Goal: Task Accomplishment & Management: Complete application form

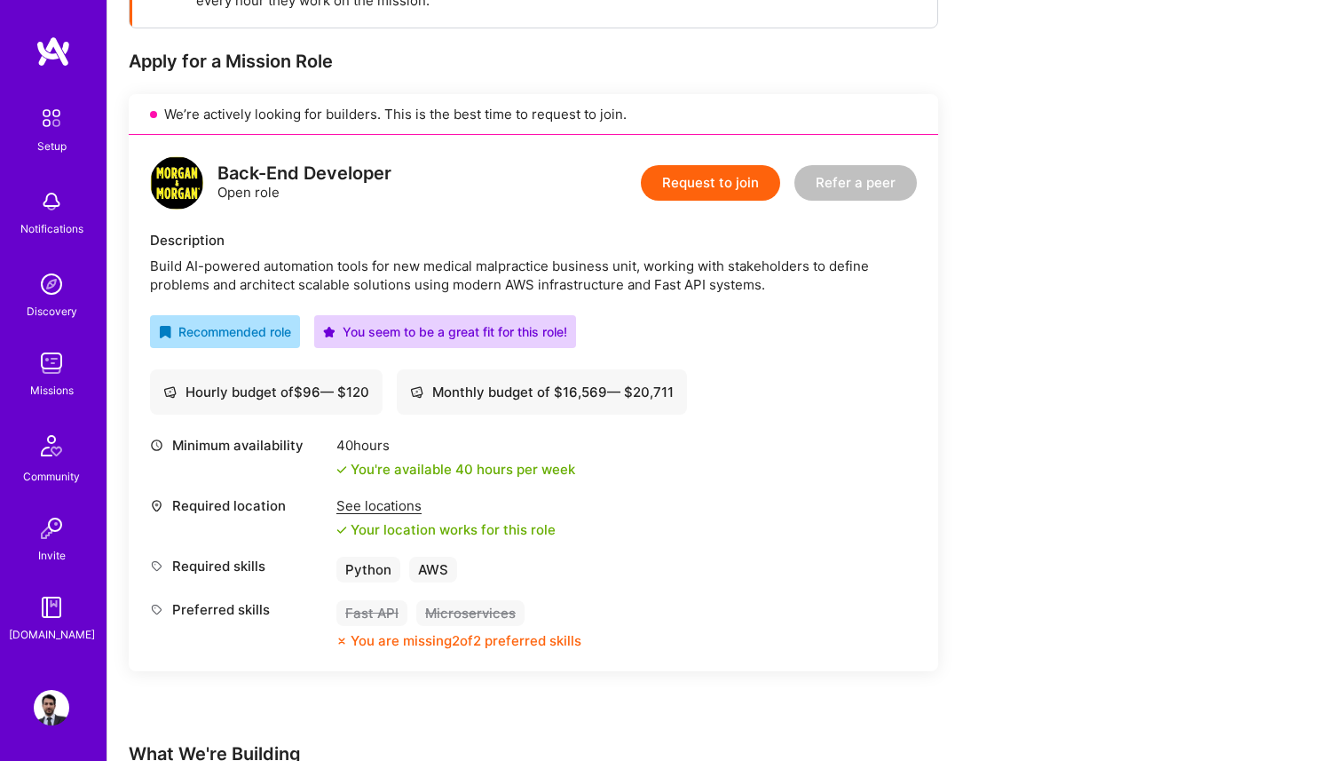
scroll to position [282, 0]
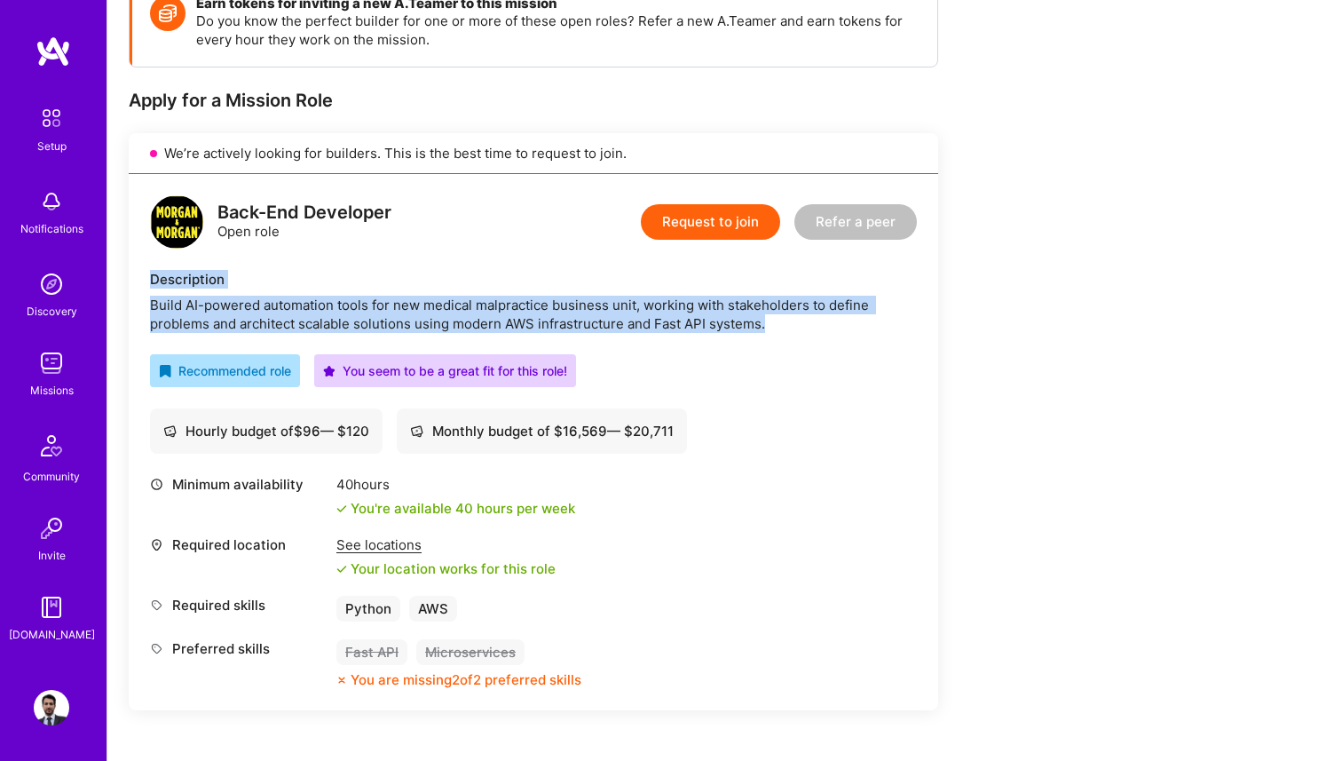
copy div "Description Build AI-powered automation tools for new medical malpractice busin…"
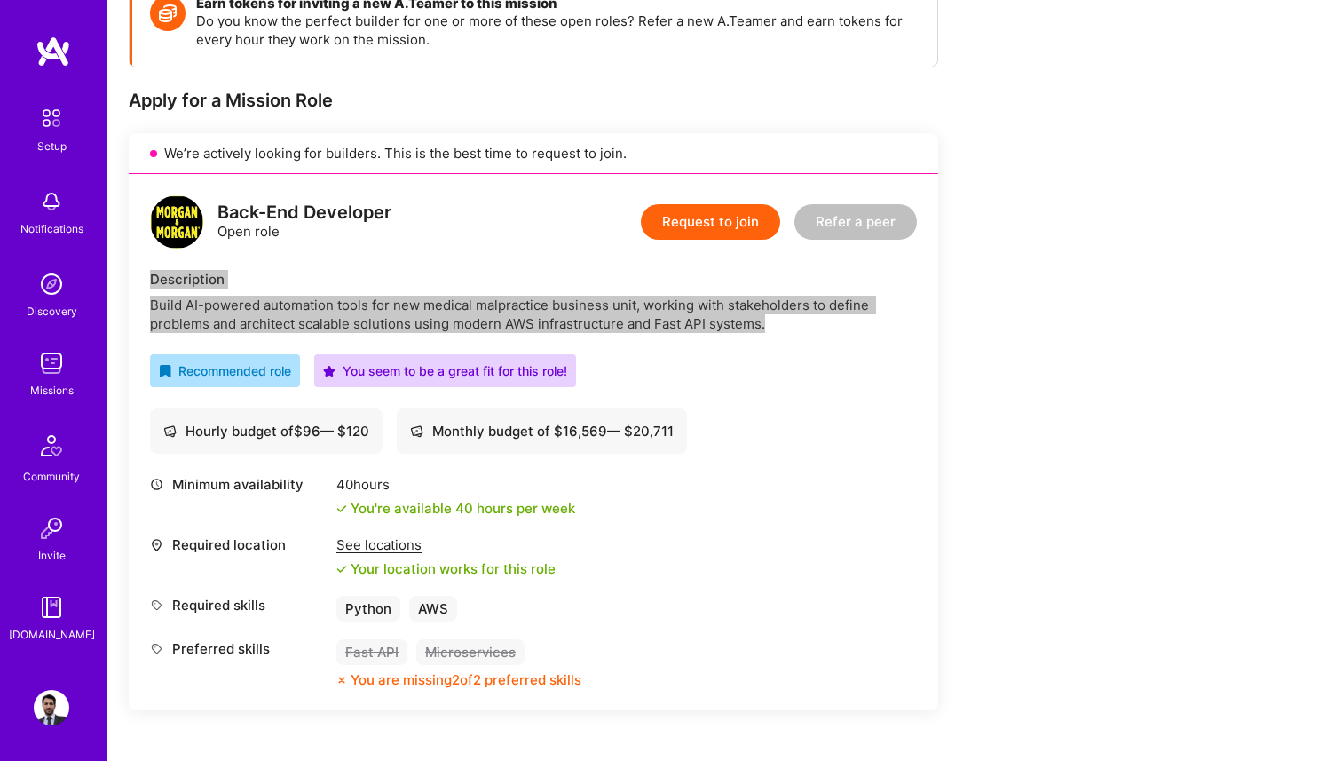
drag, startPoint x: 151, startPoint y: 280, endPoint x: 766, endPoint y: 327, distance: 616.9
click at [766, 327] on div "Description Build AI-powered automation tools for new medical malpractice busin…" at bounding box center [533, 301] width 767 height 63
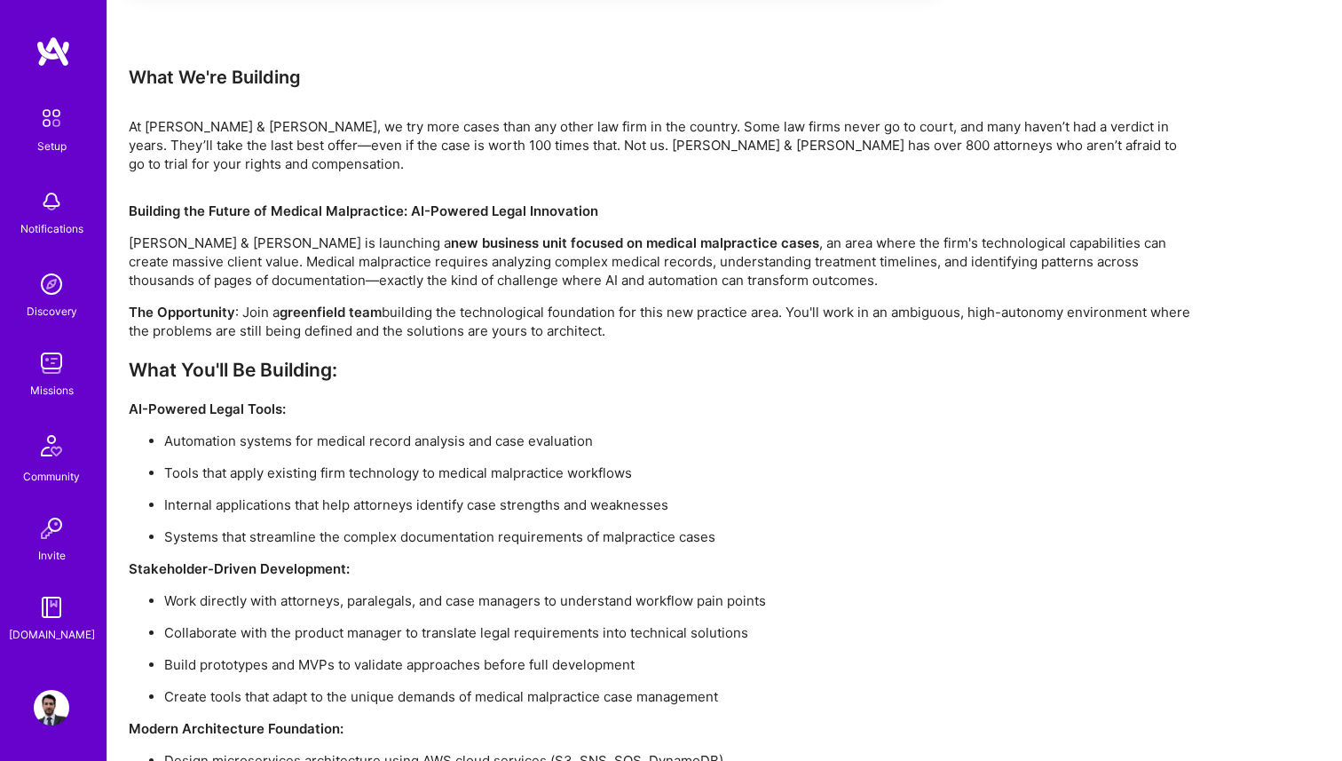
scroll to position [990, 0]
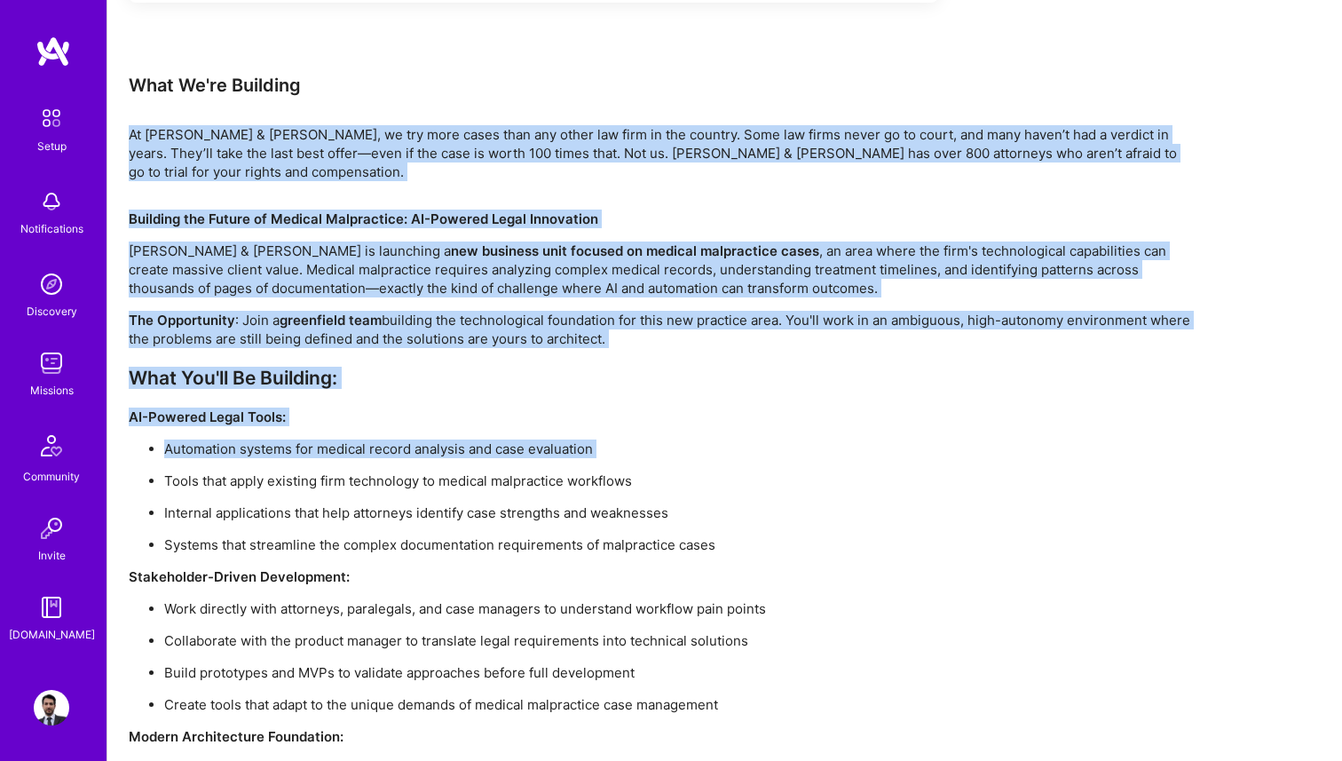
drag, startPoint x: 130, startPoint y: 138, endPoint x: 267, endPoint y: 462, distance: 351.6
click at [267, 462] on div "Earn tokens for inviting a new [PERSON_NAME] to this mission Do you know the pe…" at bounding box center [661, 192] width 1065 height 1847
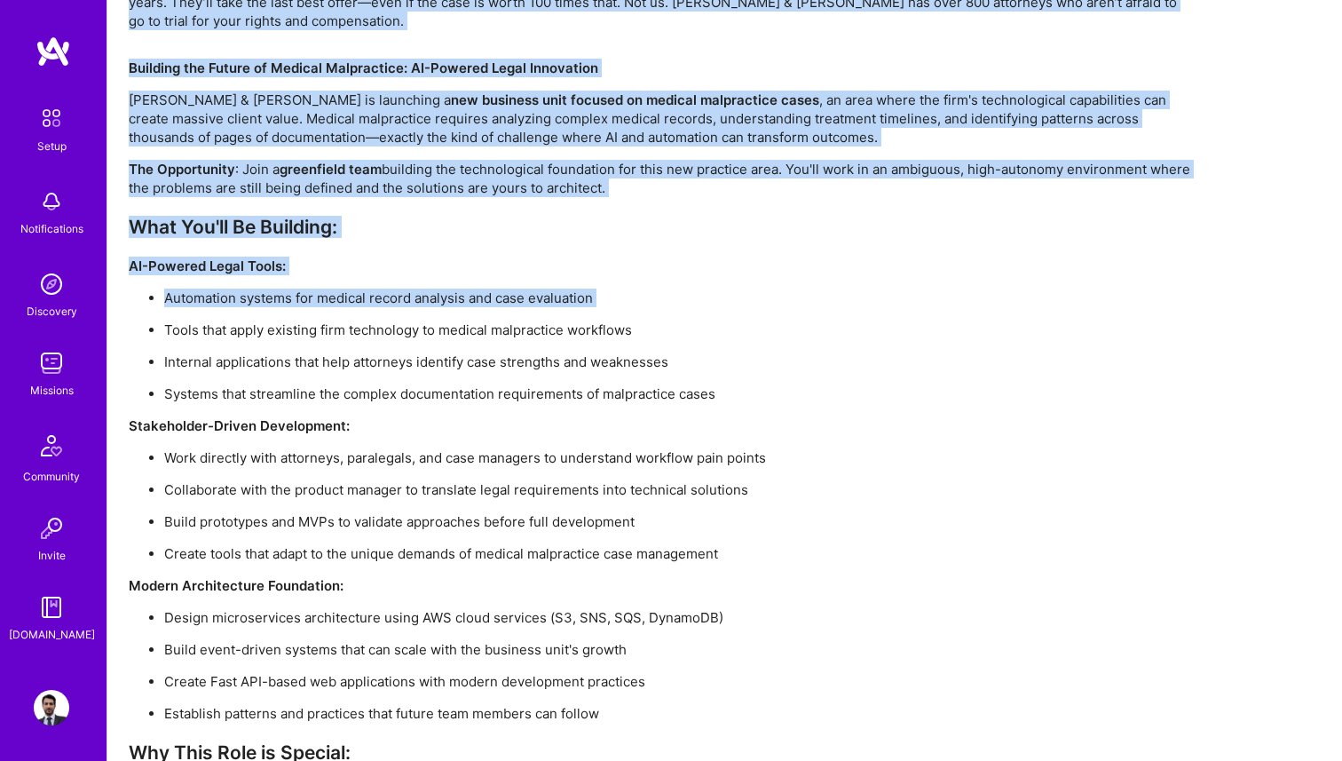
scroll to position [1402, 0]
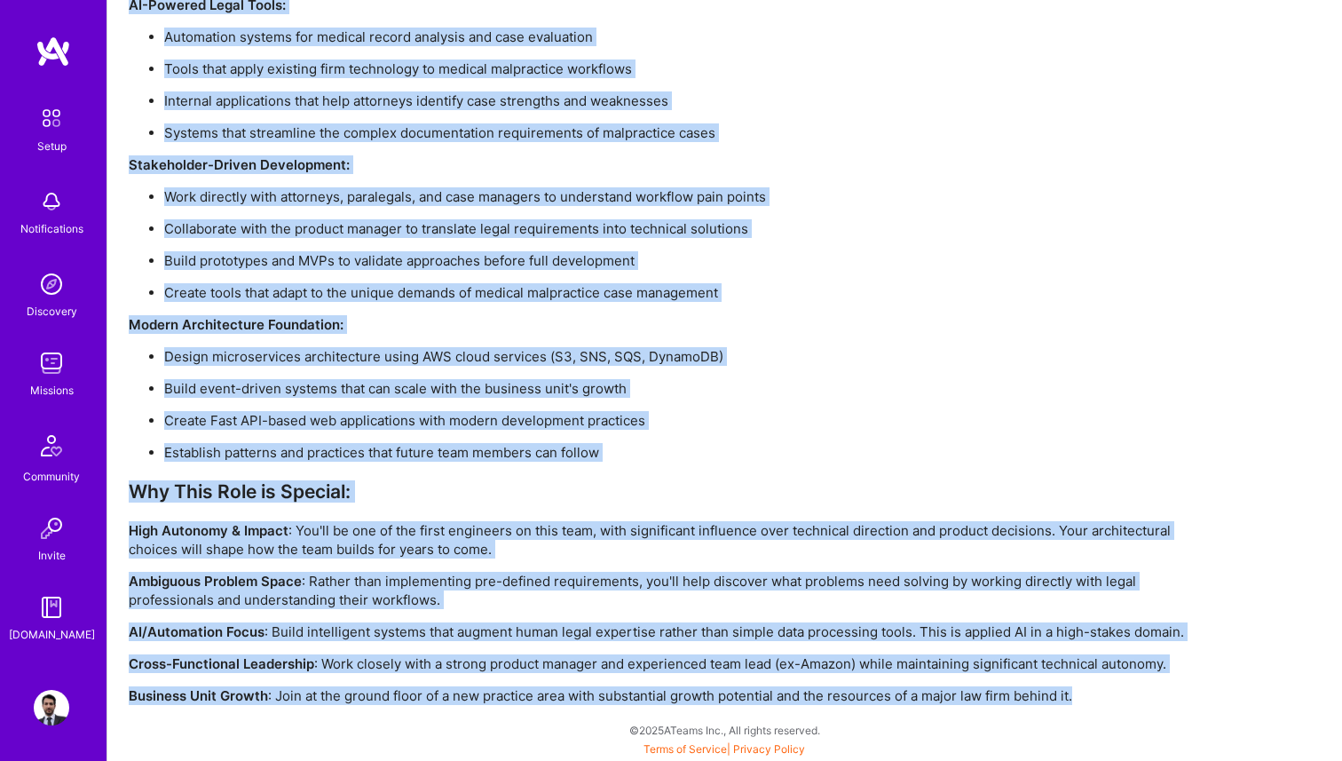
click at [1078, 697] on p "Business Unit Growth : Join at the ground floor of a new practice area with sub…" at bounding box center [661, 695] width 1065 height 19
copy div "Lo Ipsumd & Sitame, co adi elit seddo eius tem incid utl etdo ma ali enimadm. V…"
click at [600, 285] on p "Create tools that adapt to the unique demands of medical malpractice case manag…" at bounding box center [679, 292] width 1030 height 19
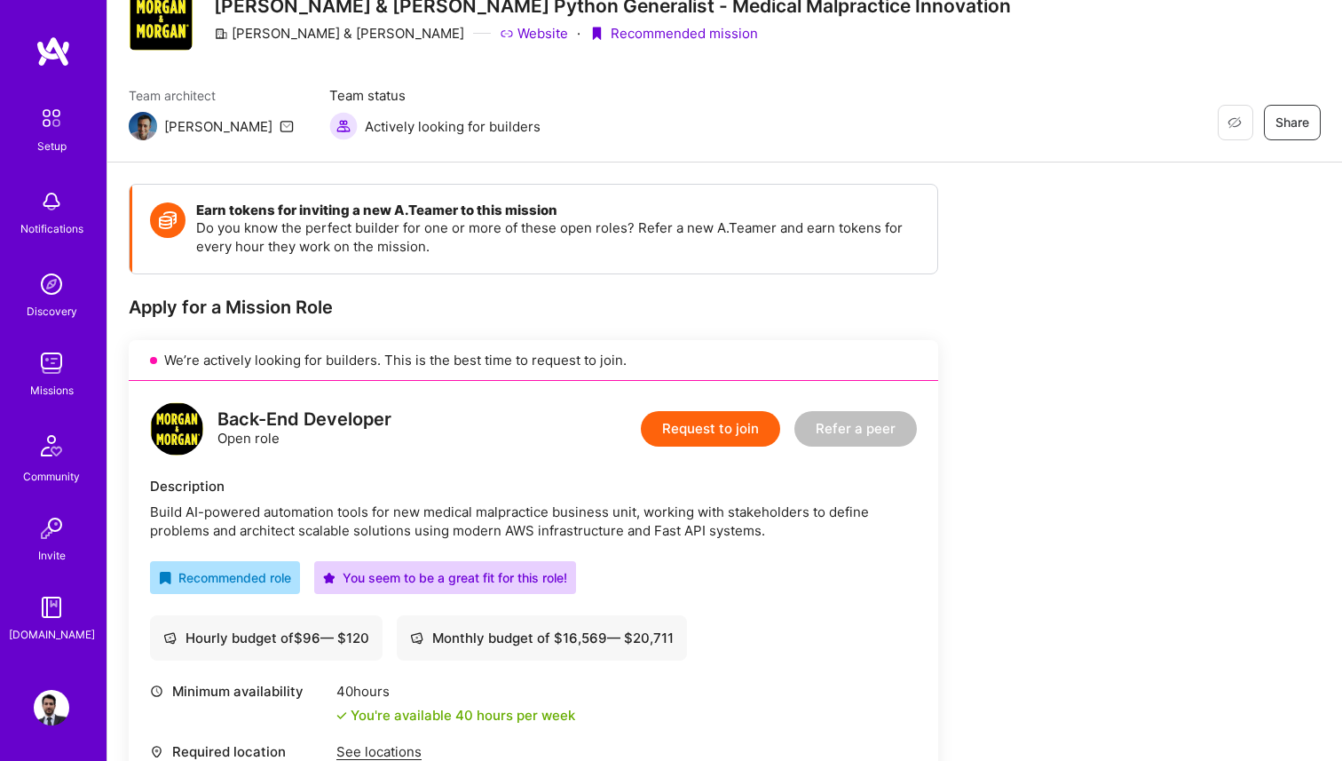
scroll to position [0, 0]
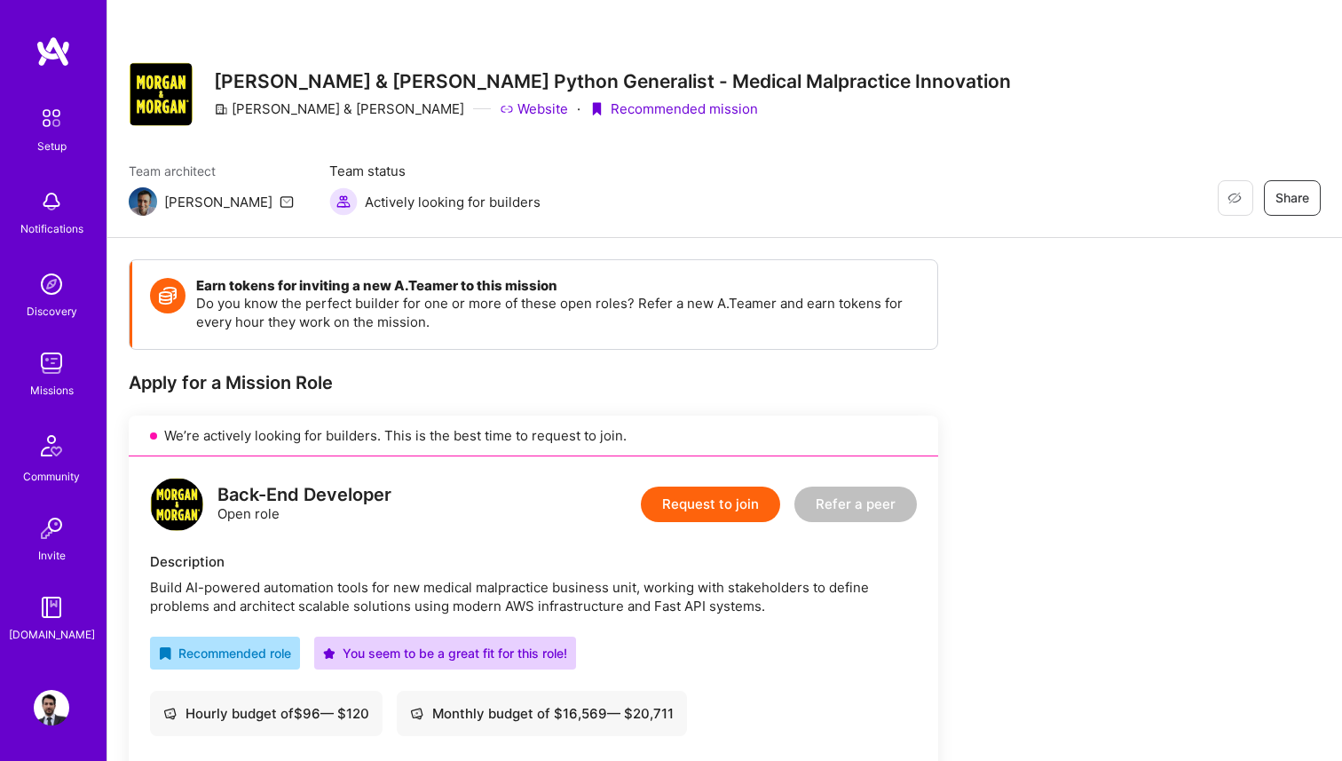
click at [741, 508] on button "Request to join" at bounding box center [710, 504] width 139 height 36
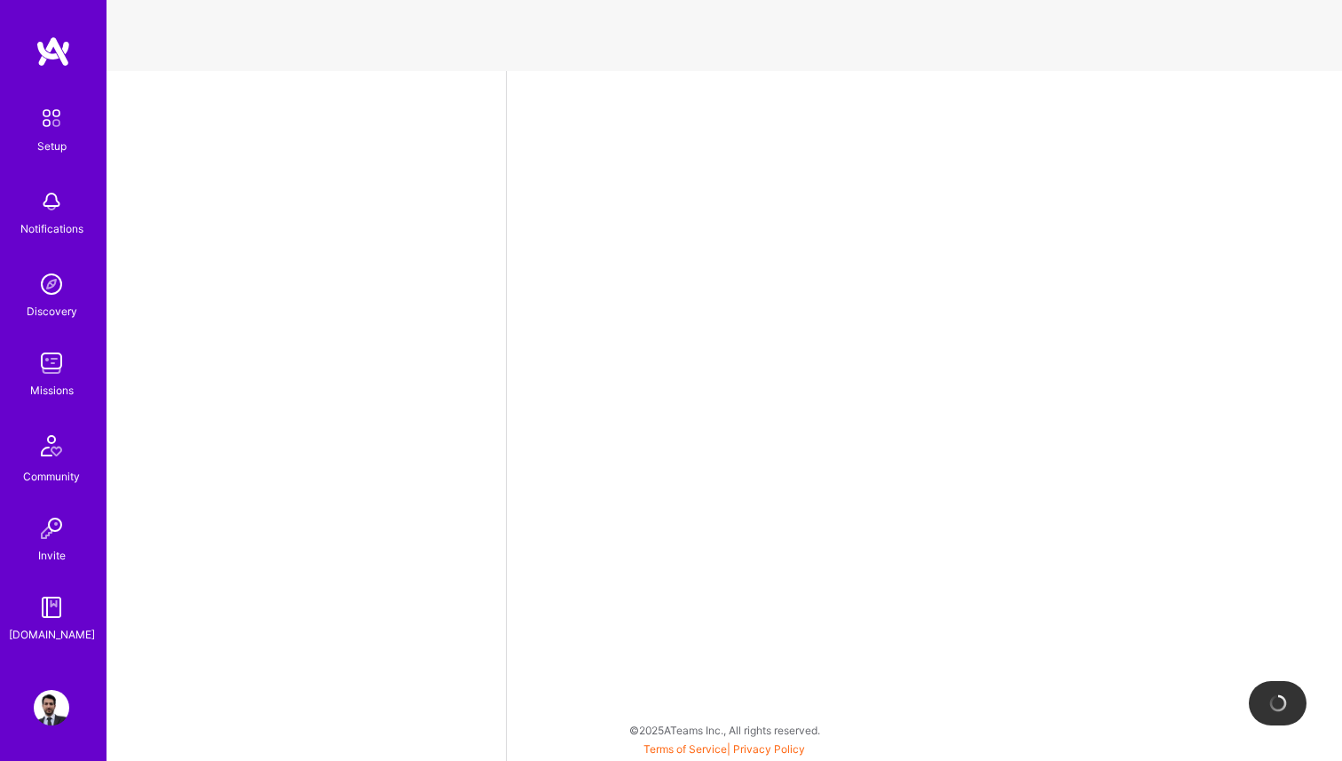
select select "MX"
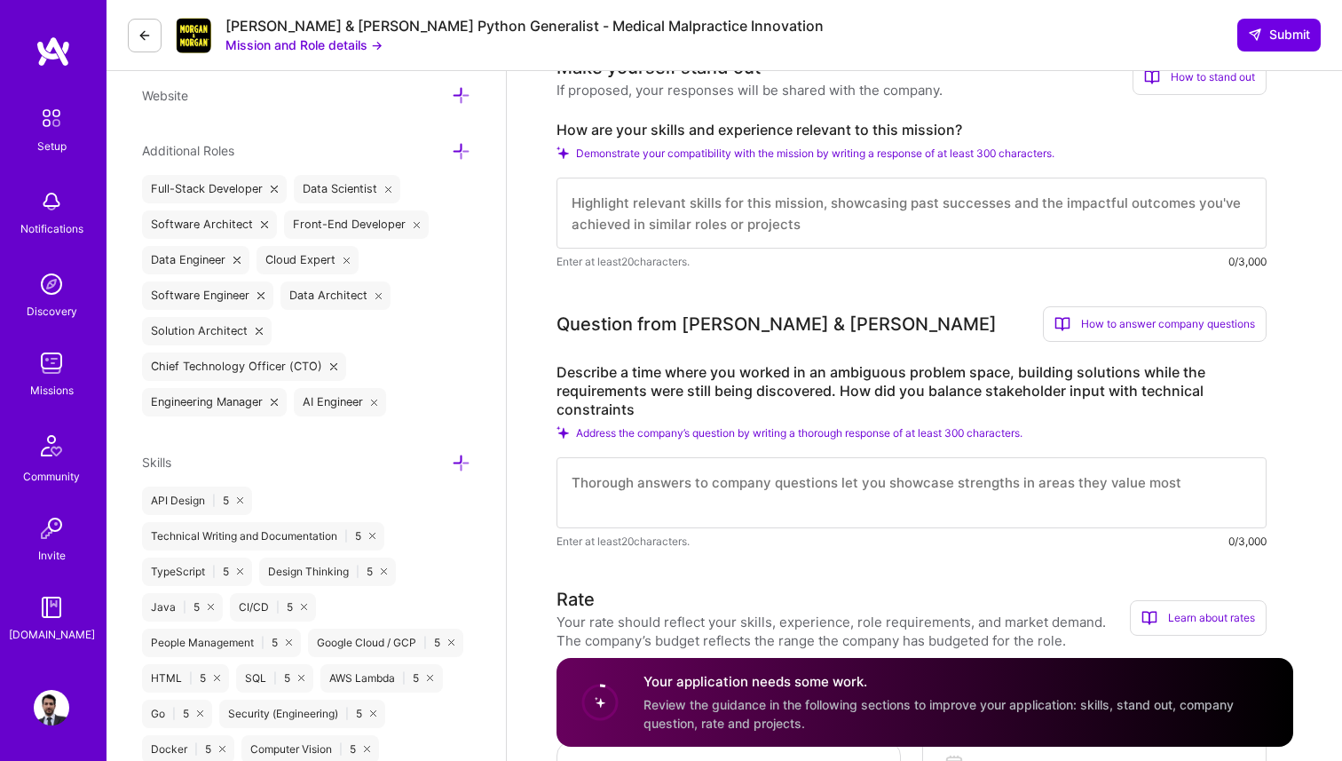
scroll to position [566, 0]
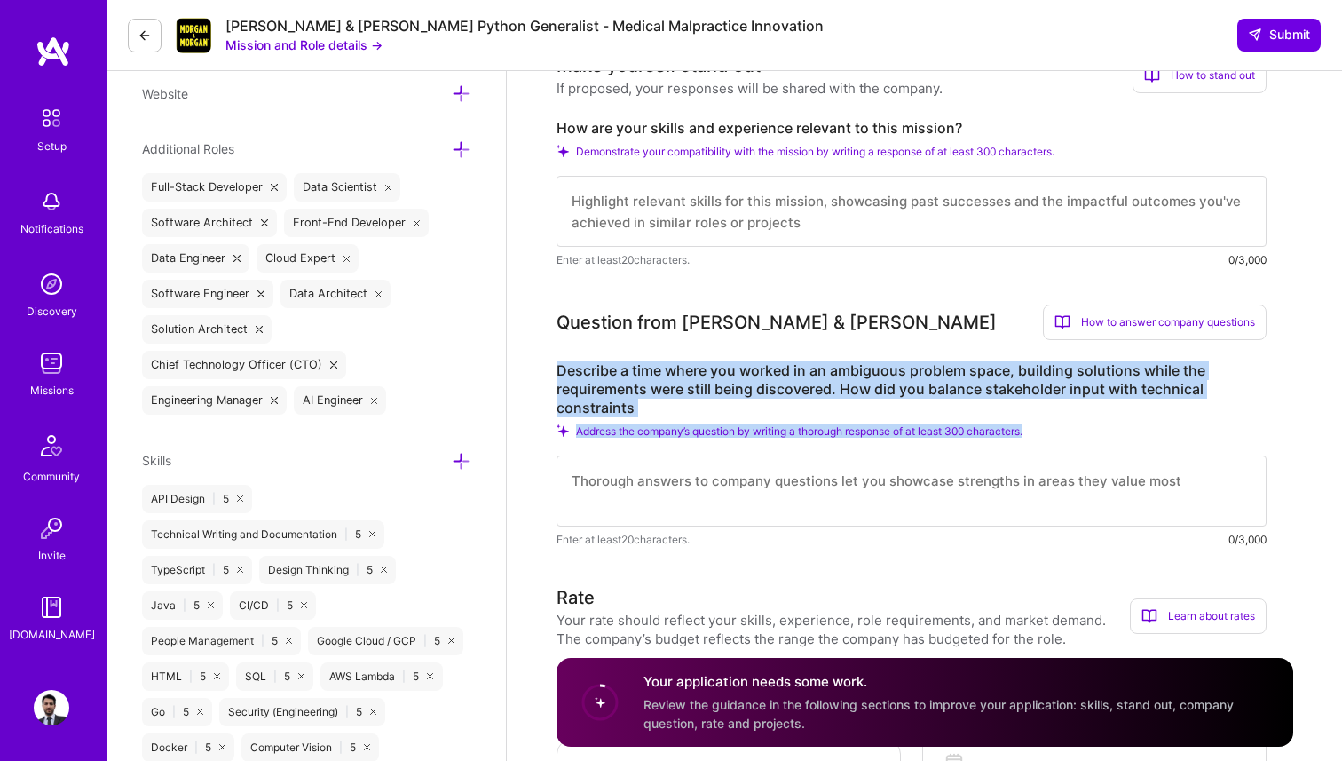
copy div "Describe a time where you worked in an ambiguous problem space, building soluti…"
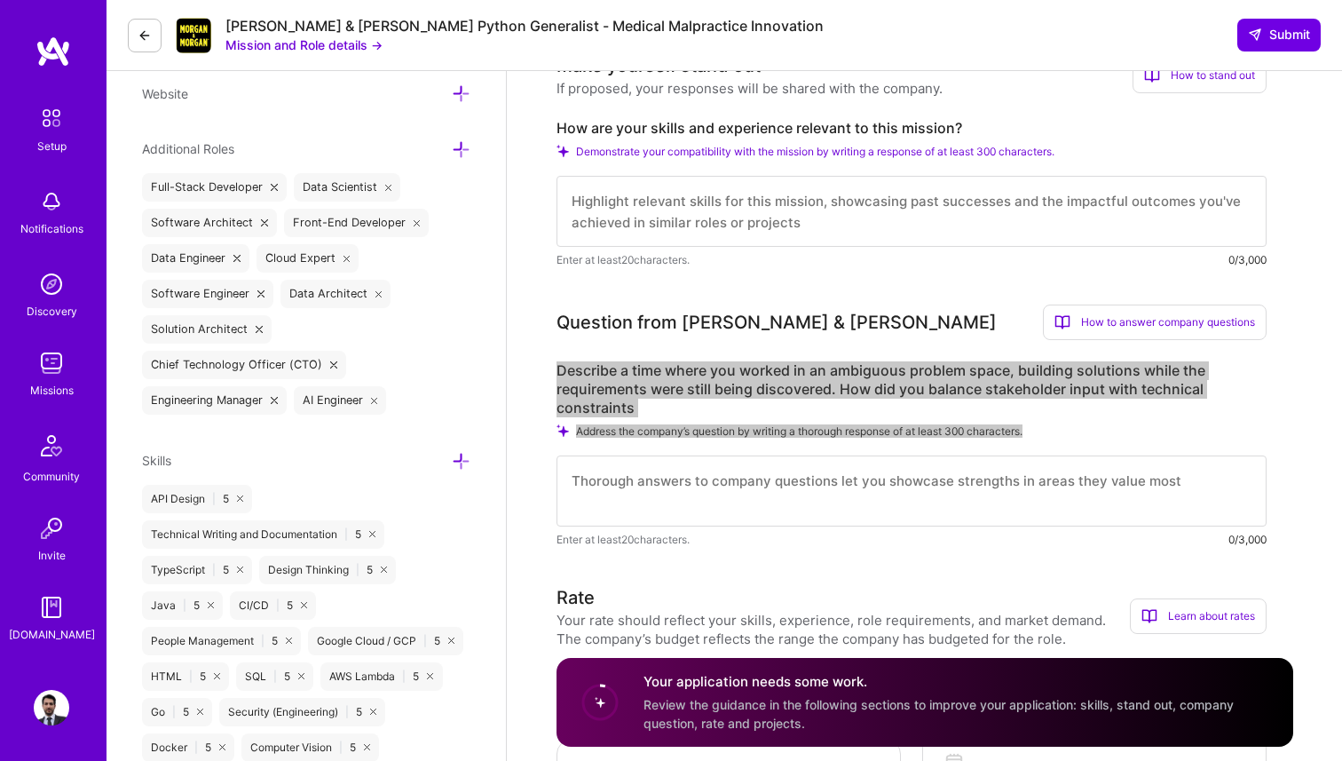
drag, startPoint x: 558, startPoint y: 375, endPoint x: 1038, endPoint y: 433, distance: 482.8
click at [1038, 433] on div "Describe a time where you worked in an ambiguous problem space, building soluti…" at bounding box center [912, 454] width 710 height 187
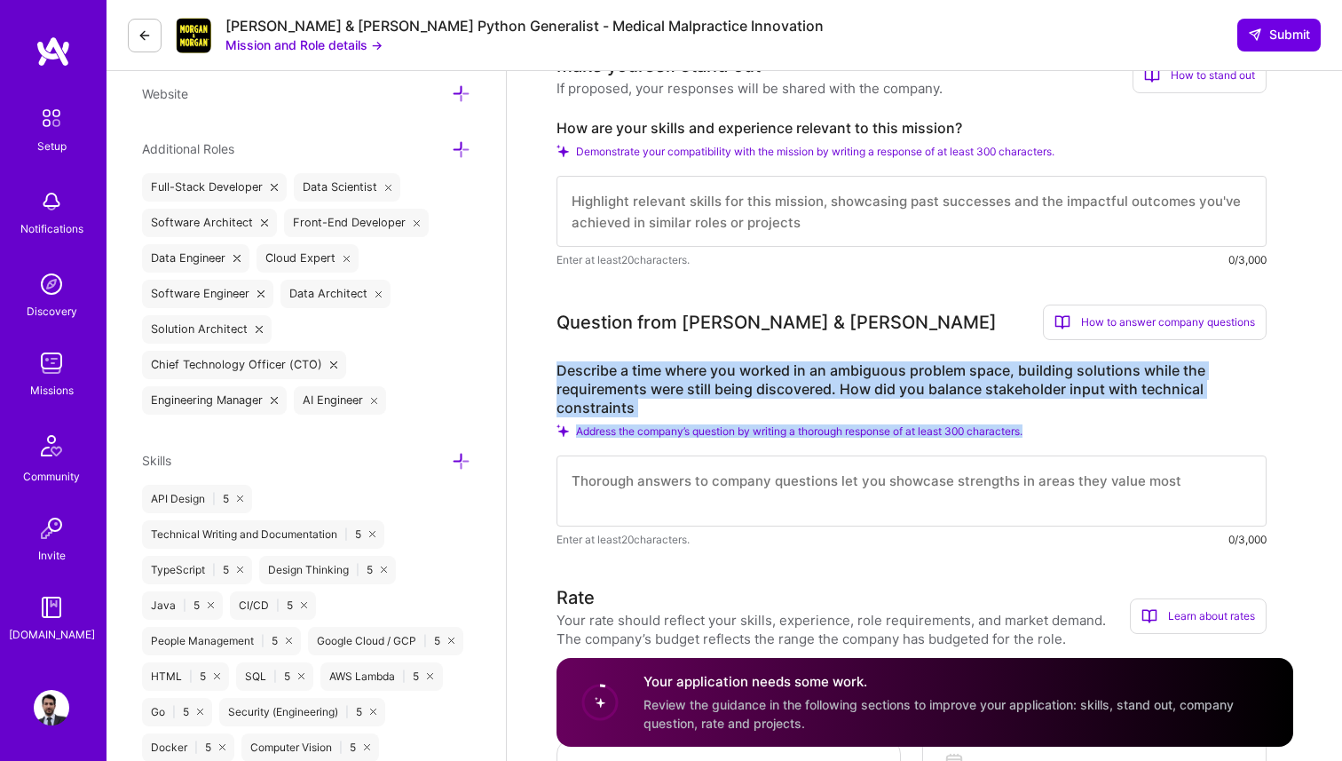
click at [721, 407] on label "Describe a time where you worked in an ambiguous problem space, building soluti…" at bounding box center [912, 389] width 710 height 56
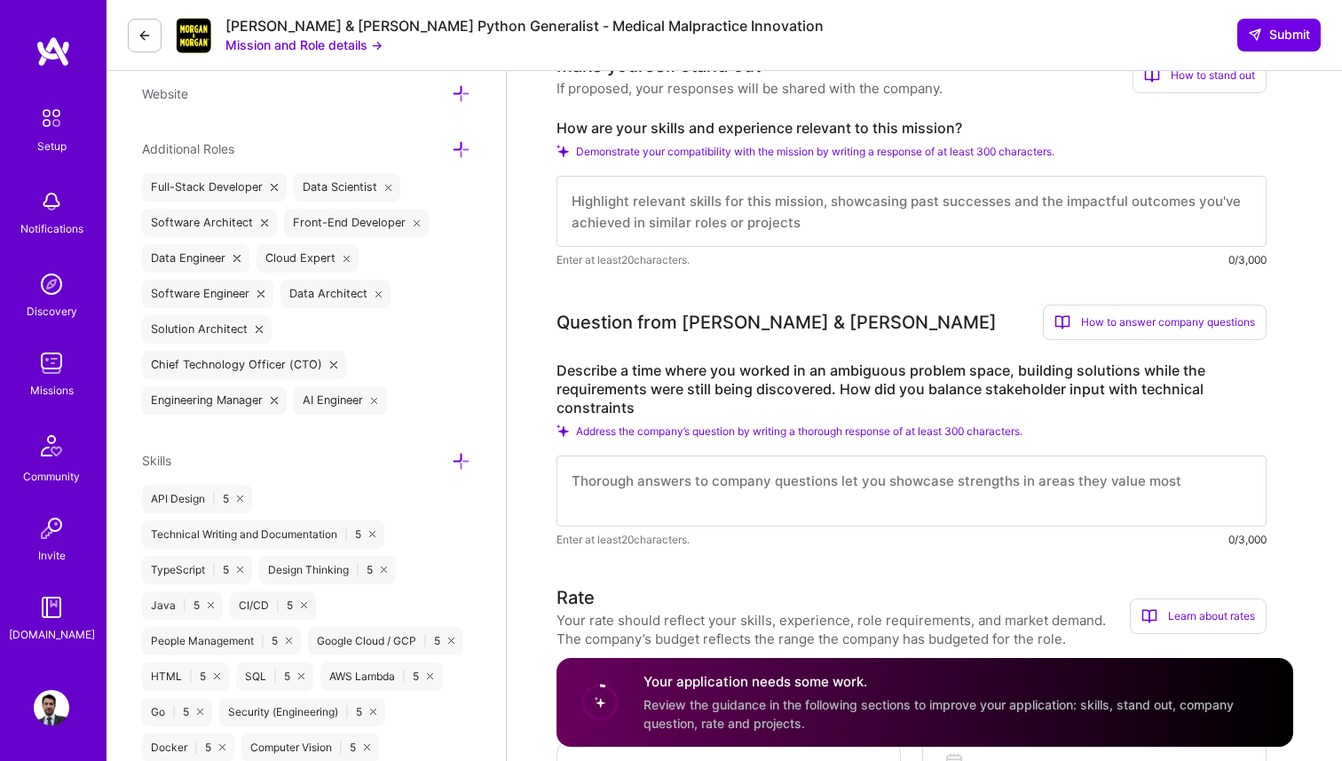
click at [715, 213] on textarea at bounding box center [912, 211] width 710 height 71
paste textarea "Lo ipsumdolor sitam consecte adipiscingel, seddoei TE, inc-ut-lab etdolore ma a…"
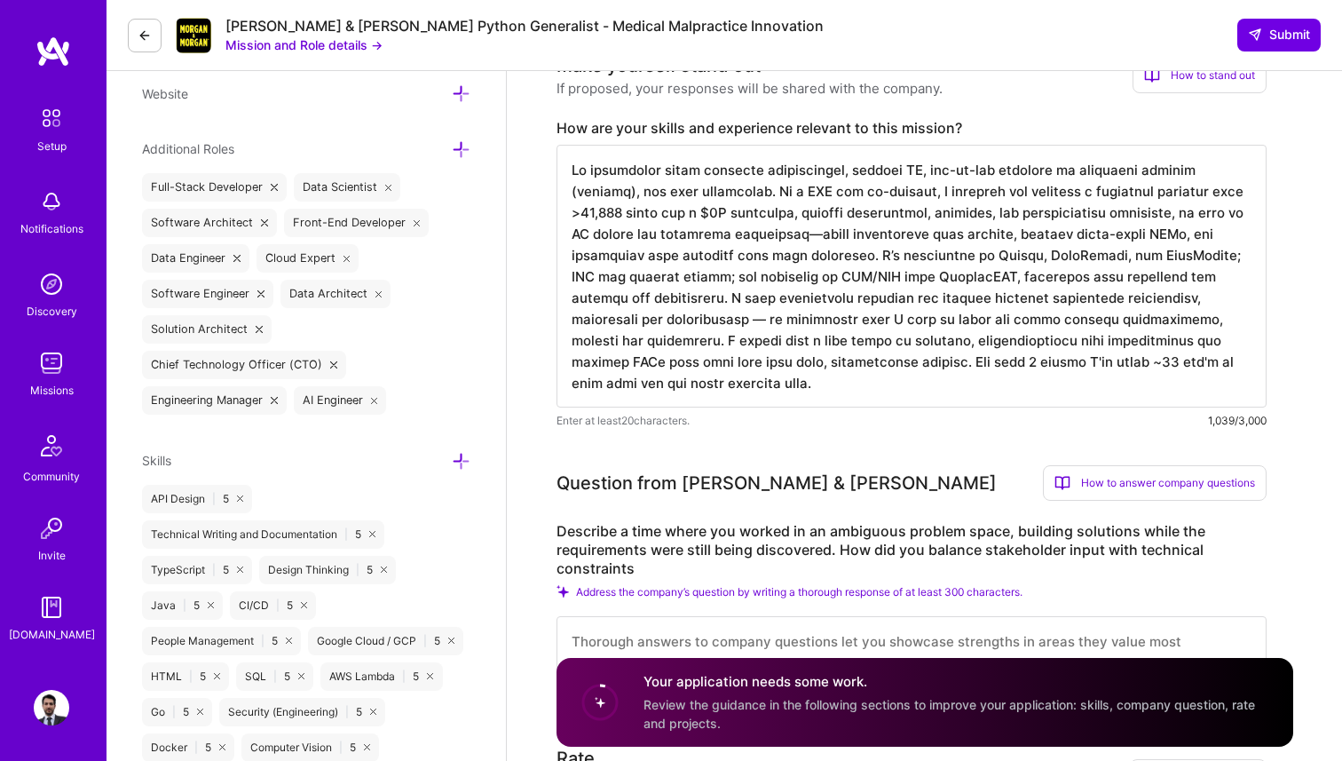
click at [997, 364] on textarea at bounding box center [912, 276] width 710 height 263
click at [1187, 256] on textarea at bounding box center [912, 276] width 710 height 263
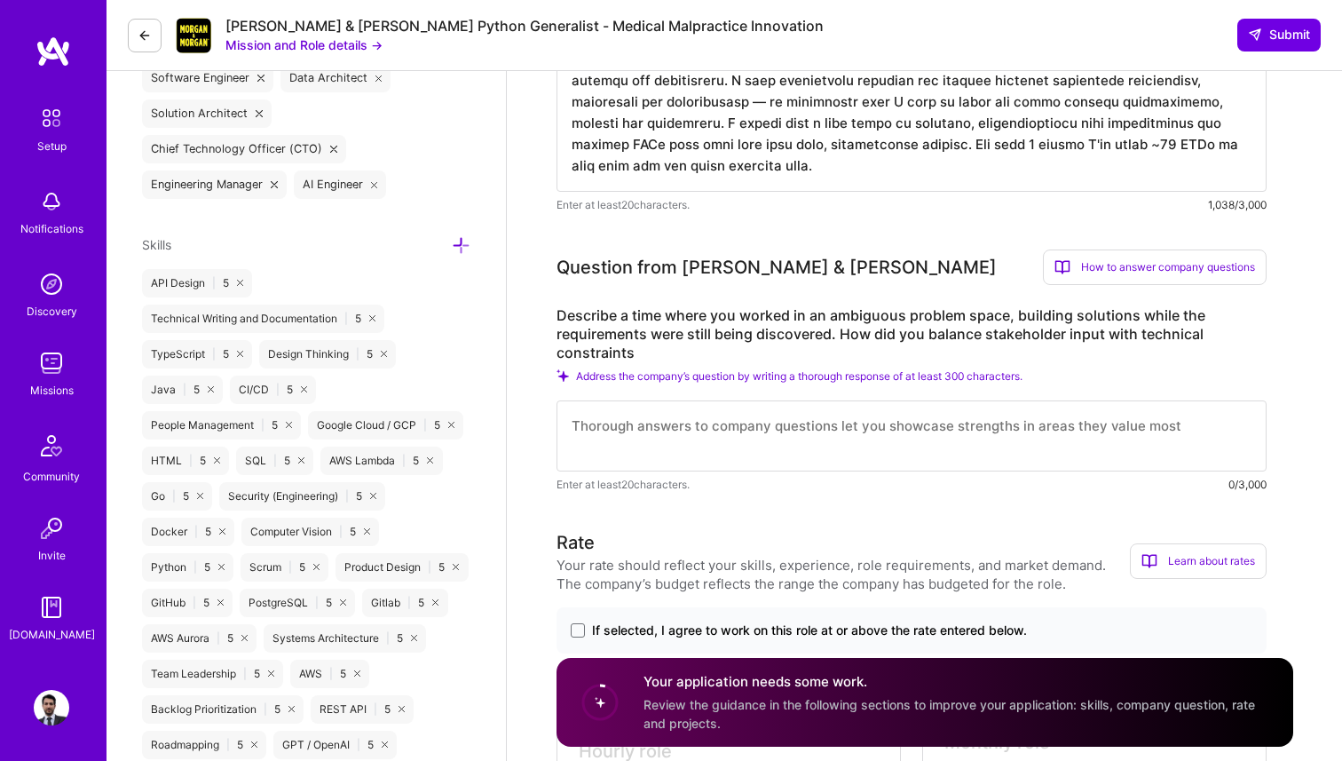
scroll to position [802, 0]
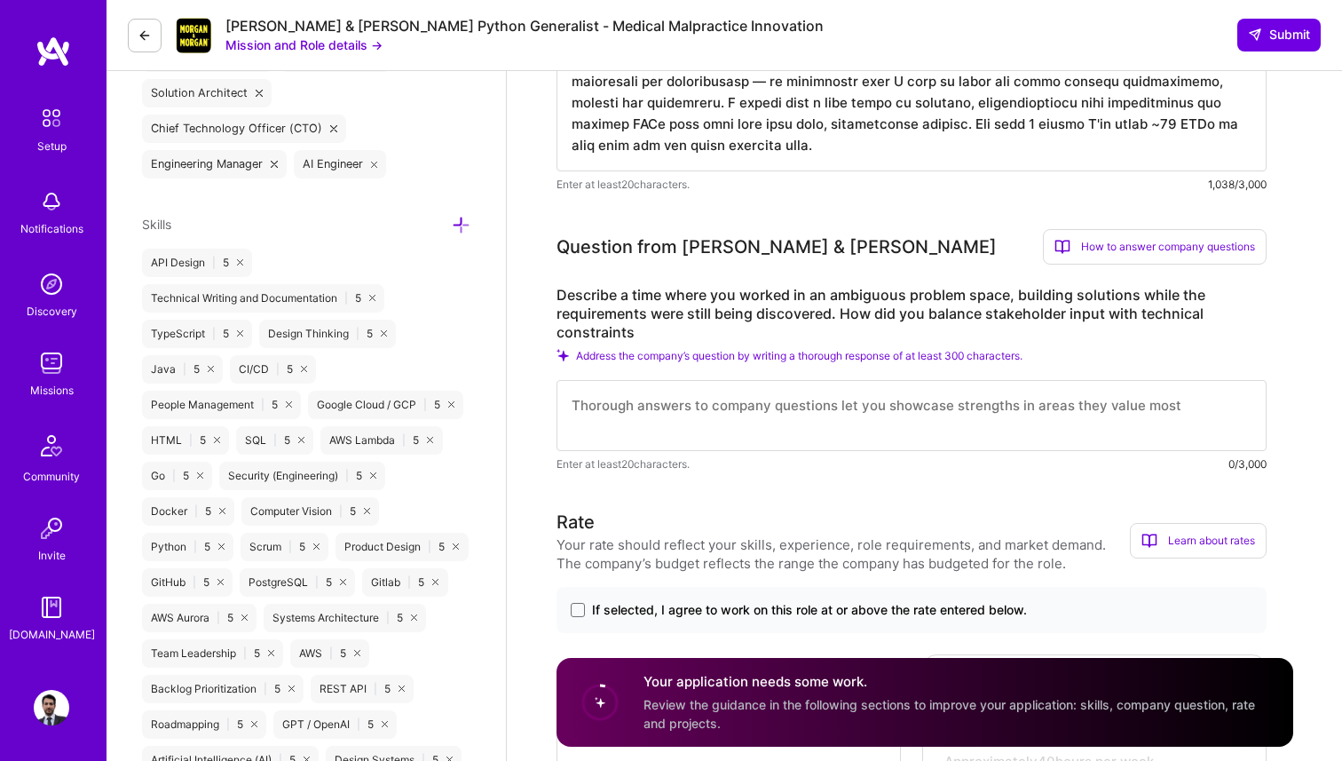
type textarea "Lo ipsumdolor sitam consecte adipiscingel, seddoei TE, inc-ut-lab etdolore ma a…"
click at [753, 413] on textarea at bounding box center [912, 415] width 710 height 71
click at [704, 408] on textarea at bounding box center [912, 415] width 710 height 71
paste textarea "In my role as CTO, we initiated an AI-driven credit assessment product before r…"
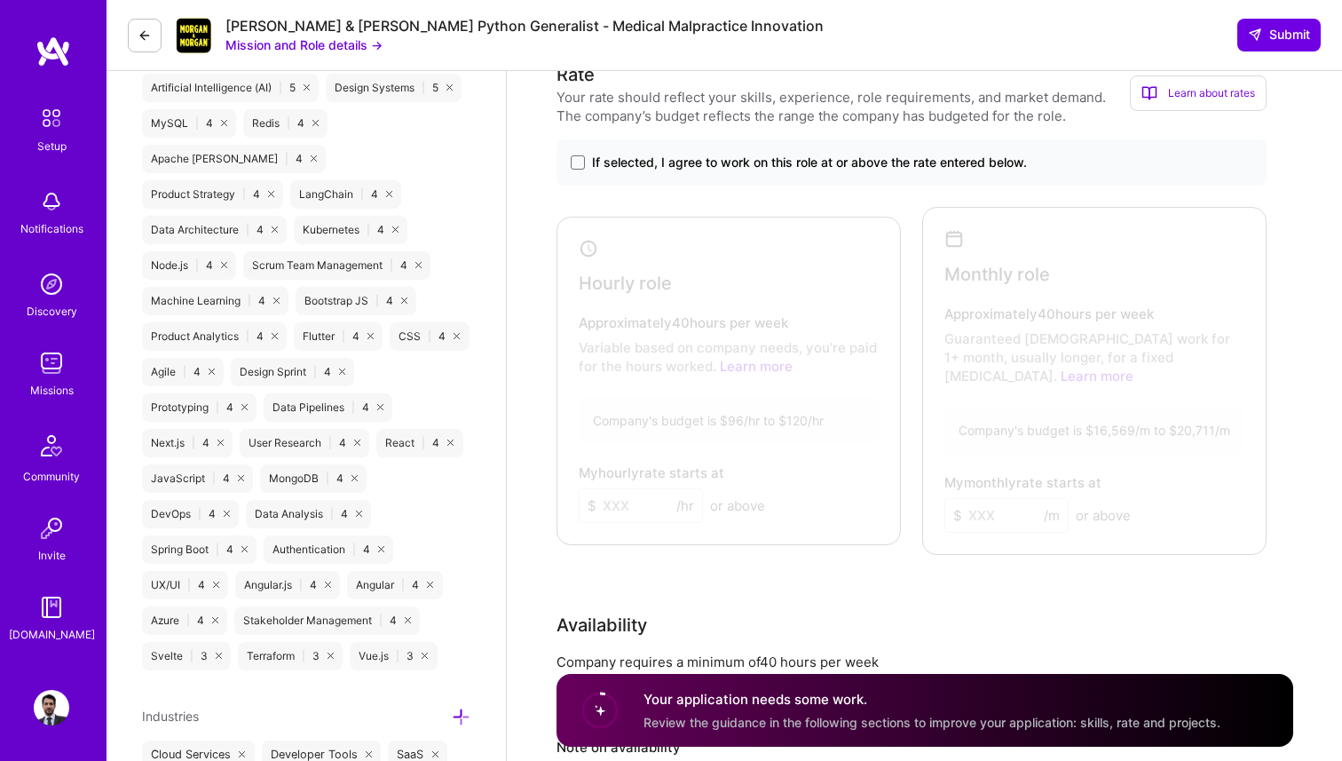
scroll to position [1450, 0]
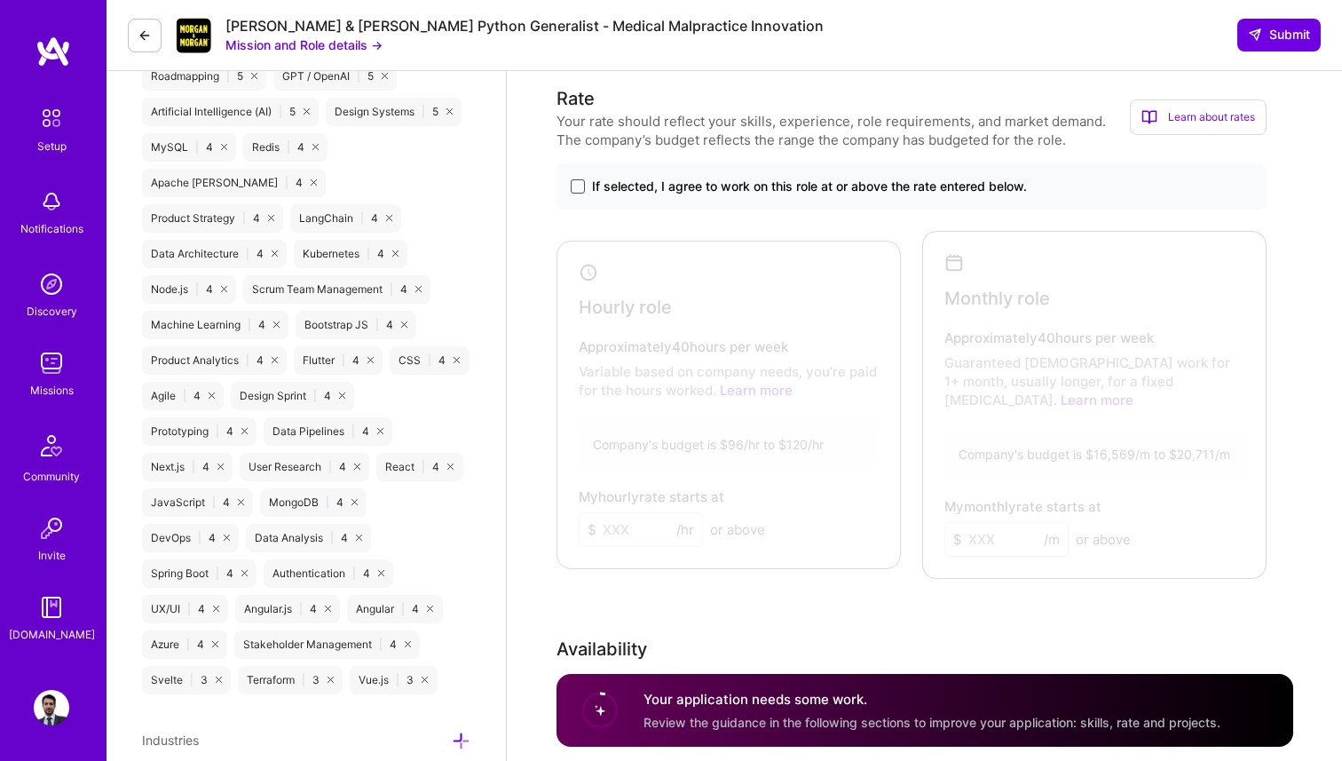
type textarea "In my role as CTO, we initiated an AI-driven credit assessment product before r…"
click at [575, 186] on span at bounding box center [578, 186] width 14 height 14
click at [0, 0] on input "If selected, I agree to work on this role at or above the rate entered below." at bounding box center [0, 0] width 0 height 0
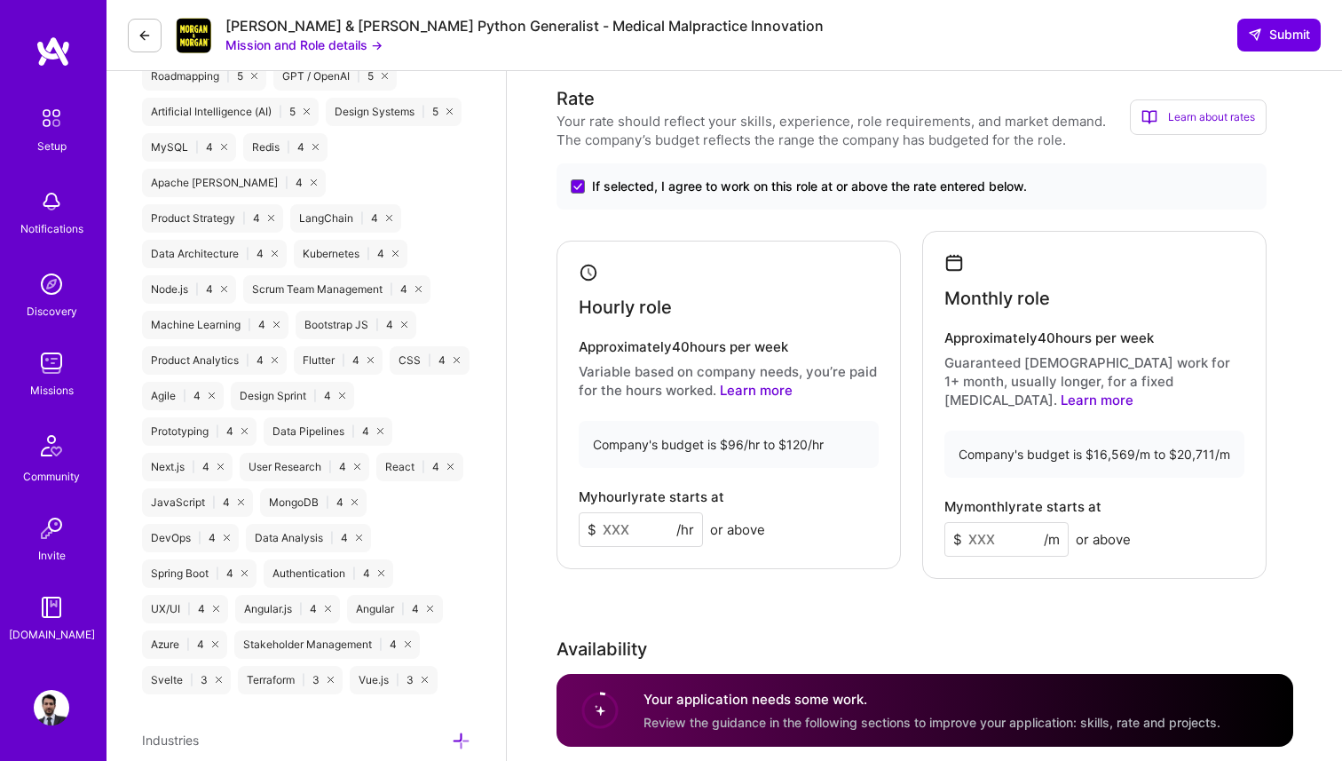
click at [639, 520] on input at bounding box center [641, 529] width 124 height 35
type input "105"
click at [991, 522] on input at bounding box center [1006, 539] width 124 height 35
type input "16000"
click at [964, 565] on div "Rate Your rate should reflect your skills, experience, role requirements, and m…" at bounding box center [925, 486] width 737 height 802
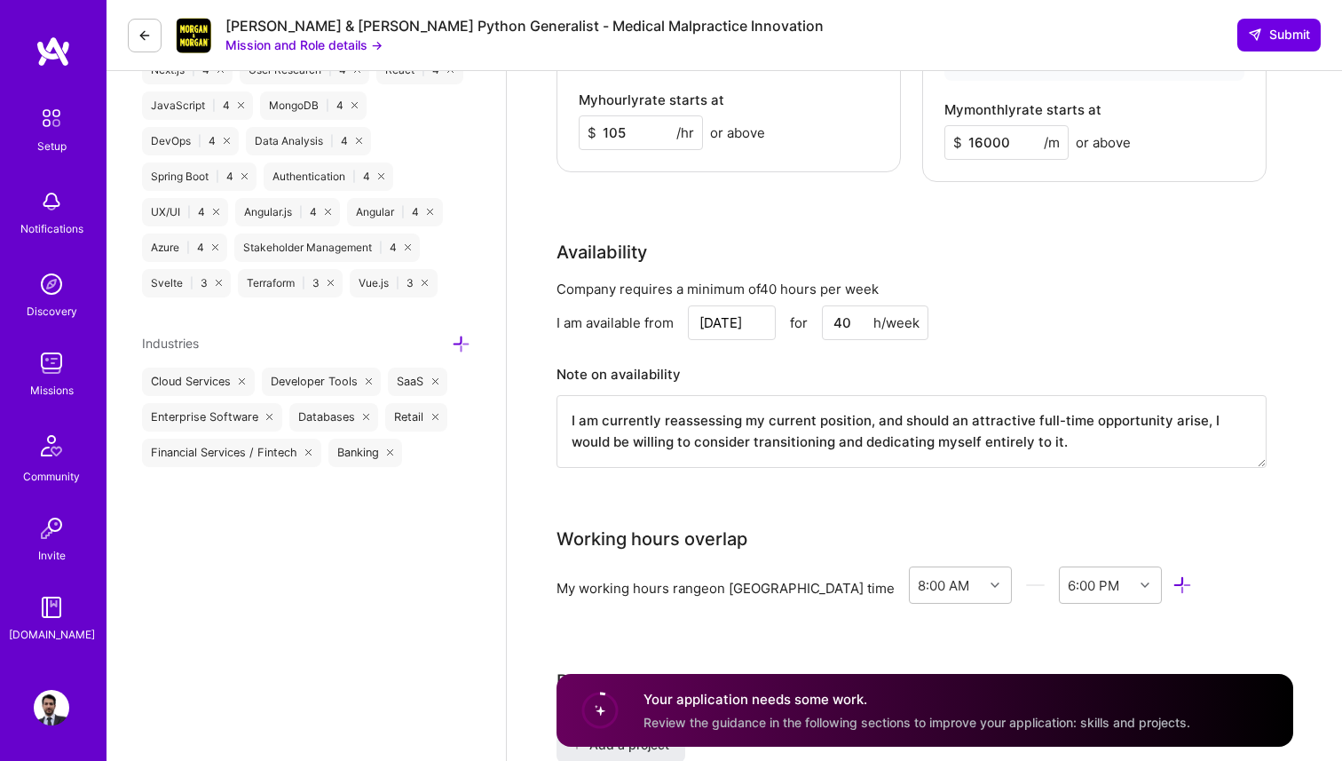
scroll to position [1868, 0]
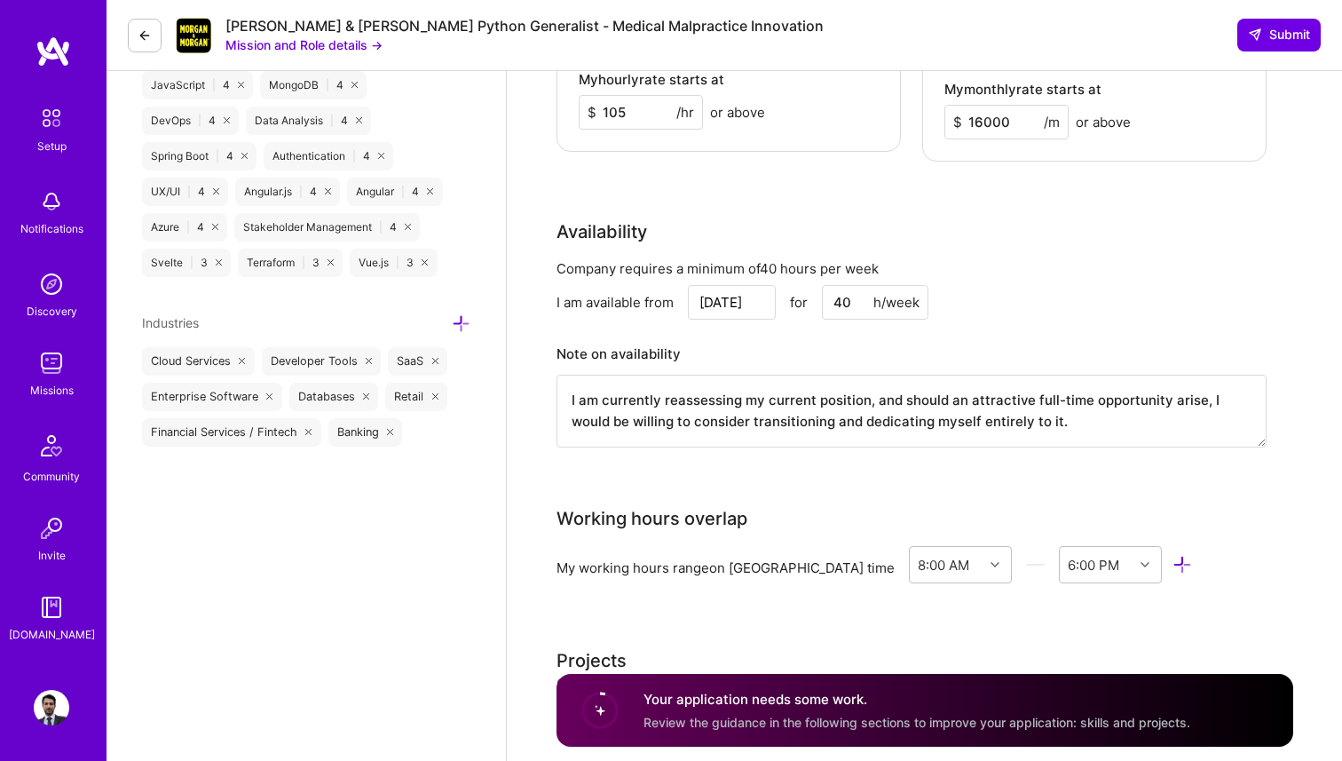
click at [739, 285] on input "[DATE]" at bounding box center [732, 302] width 88 height 35
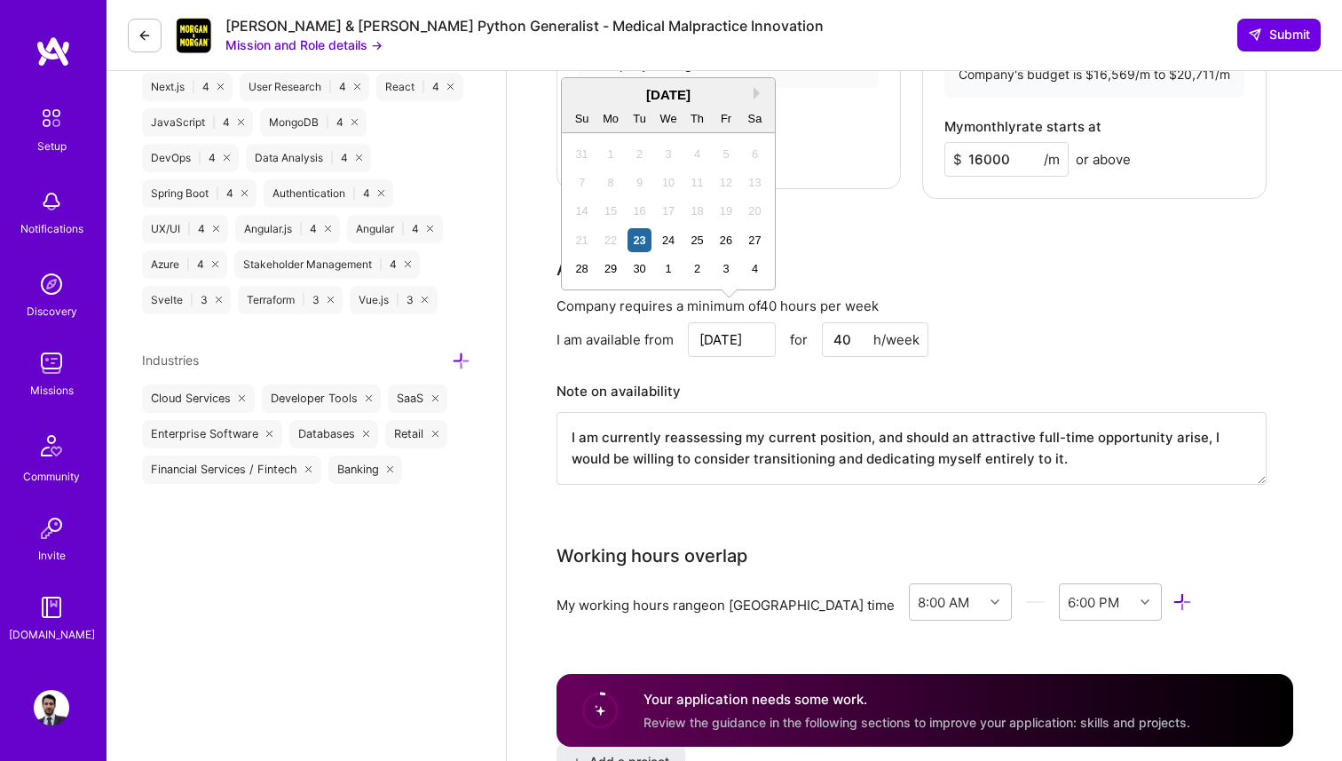
scroll to position [1822, 0]
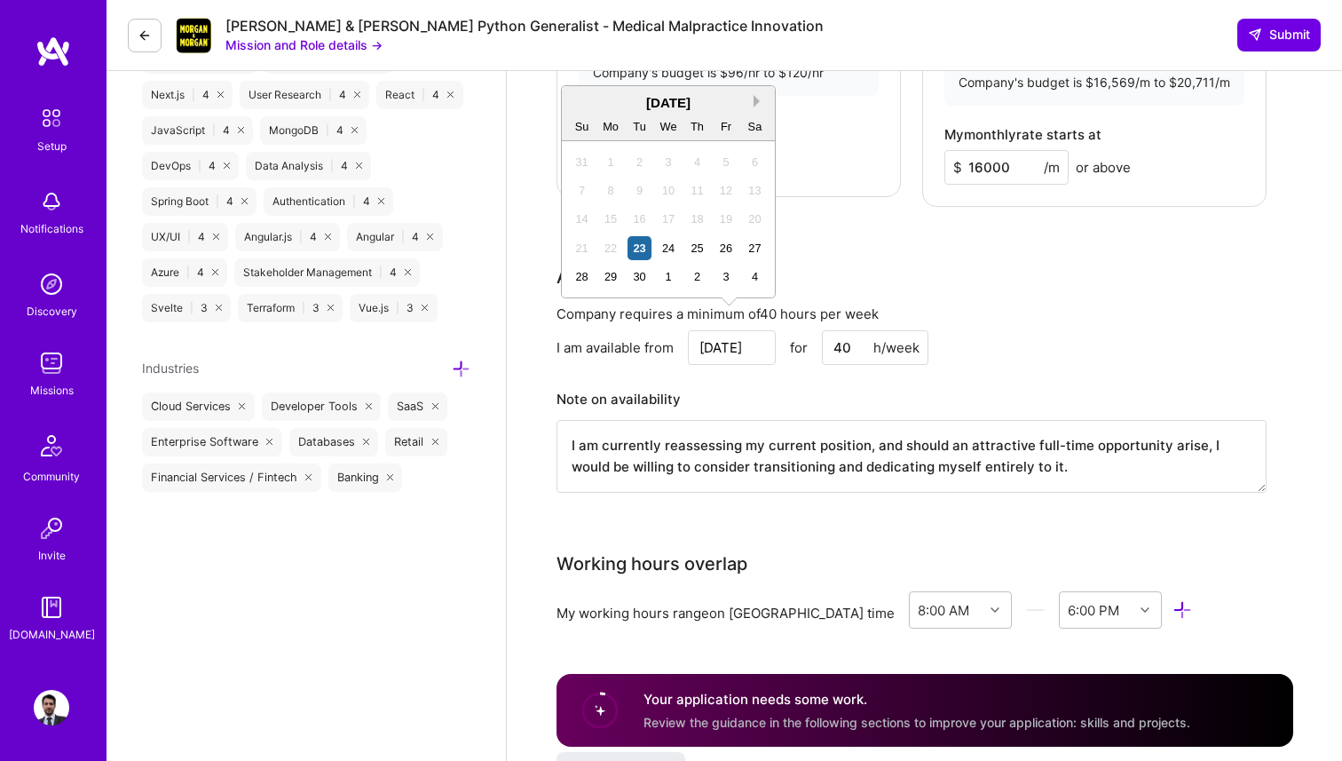
click at [757, 101] on button "Next Month" at bounding box center [760, 101] width 12 height 12
click at [663, 167] on div "1" at bounding box center [668, 162] width 24 height 24
type input "[DATE]"
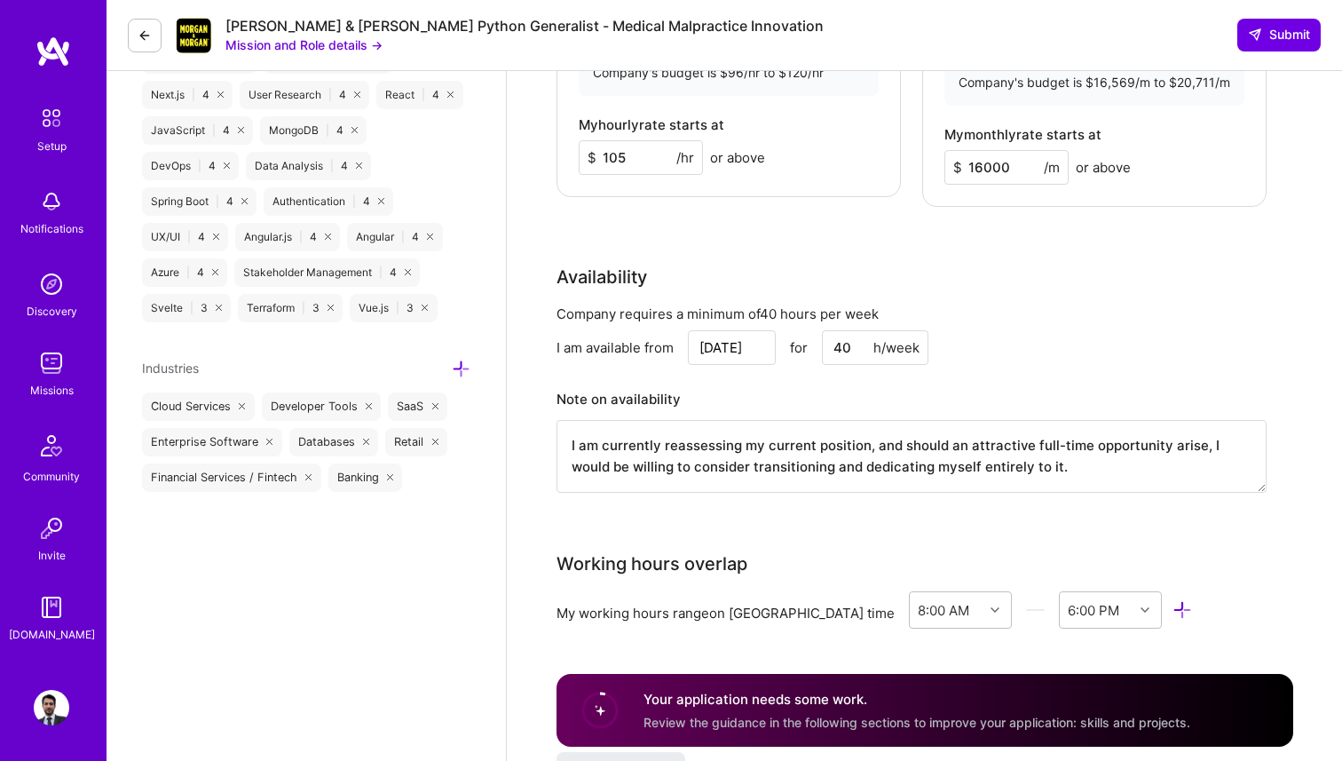
click at [794, 360] on div "Company requires a minimum of 40 hours per week I am available from [DATE] for …" at bounding box center [912, 409] width 710 height 210
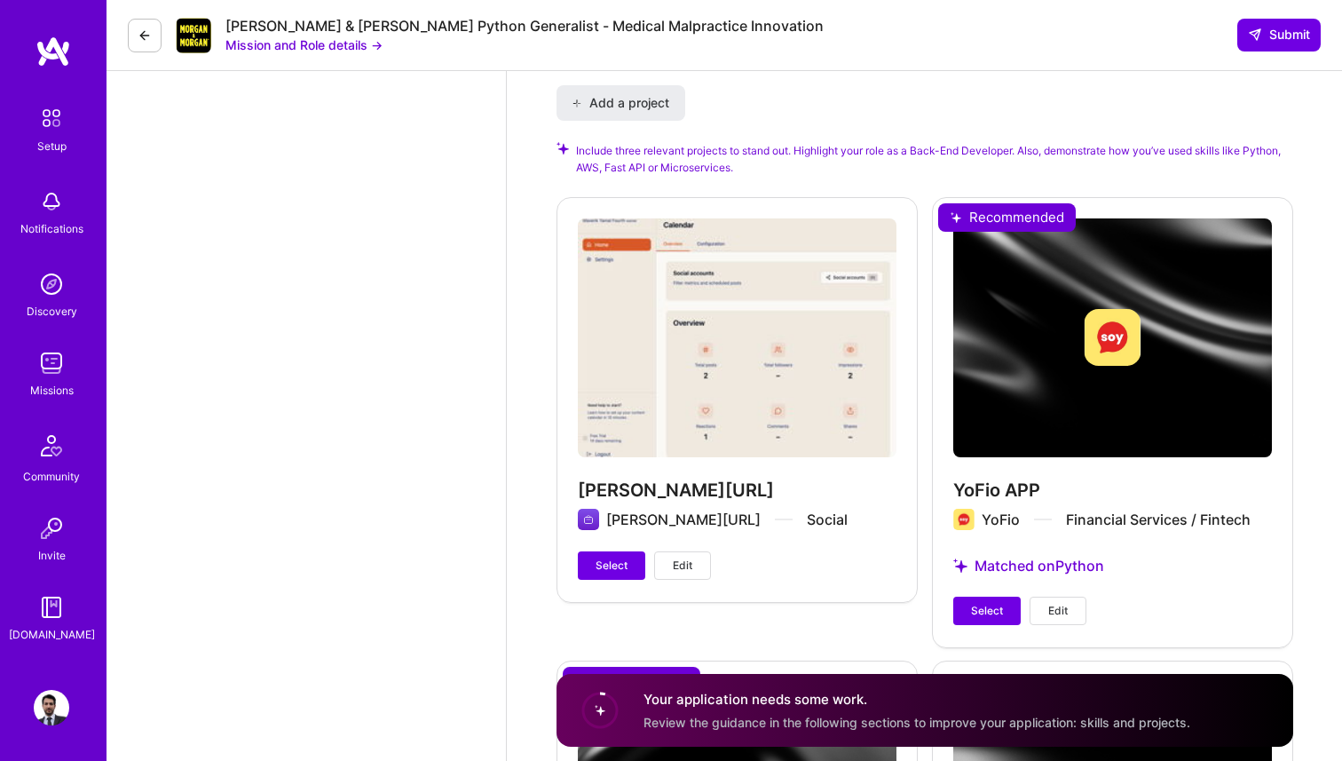
scroll to position [2499, 0]
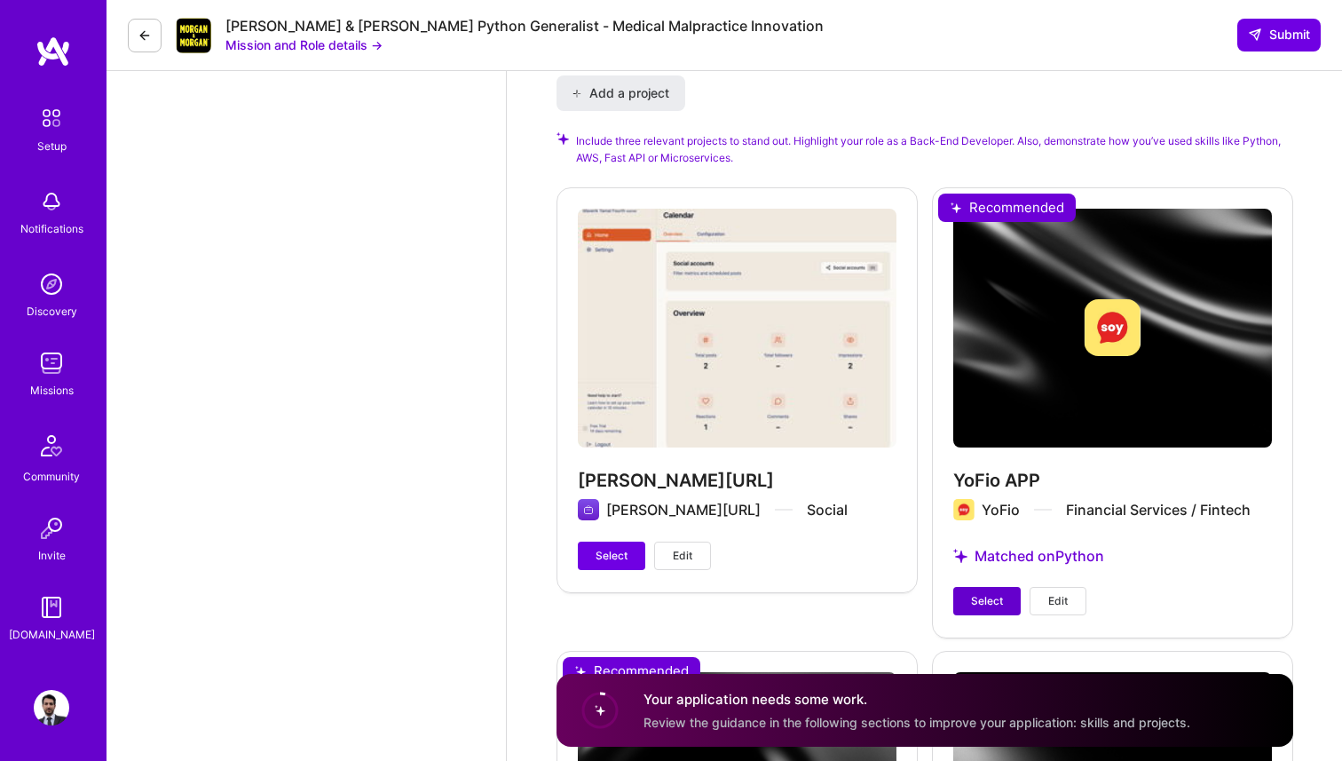
click at [975, 593] on span "Select" at bounding box center [987, 601] width 32 height 16
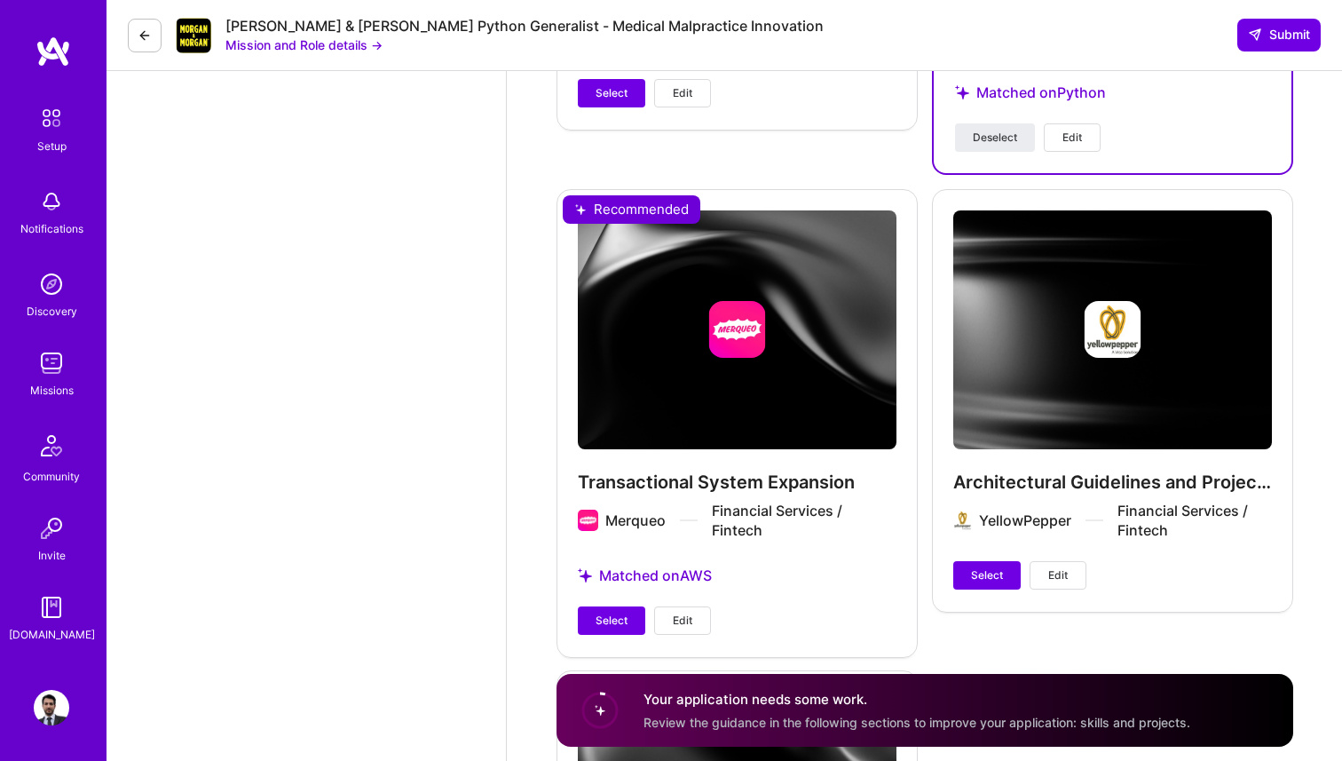
scroll to position [2974, 0]
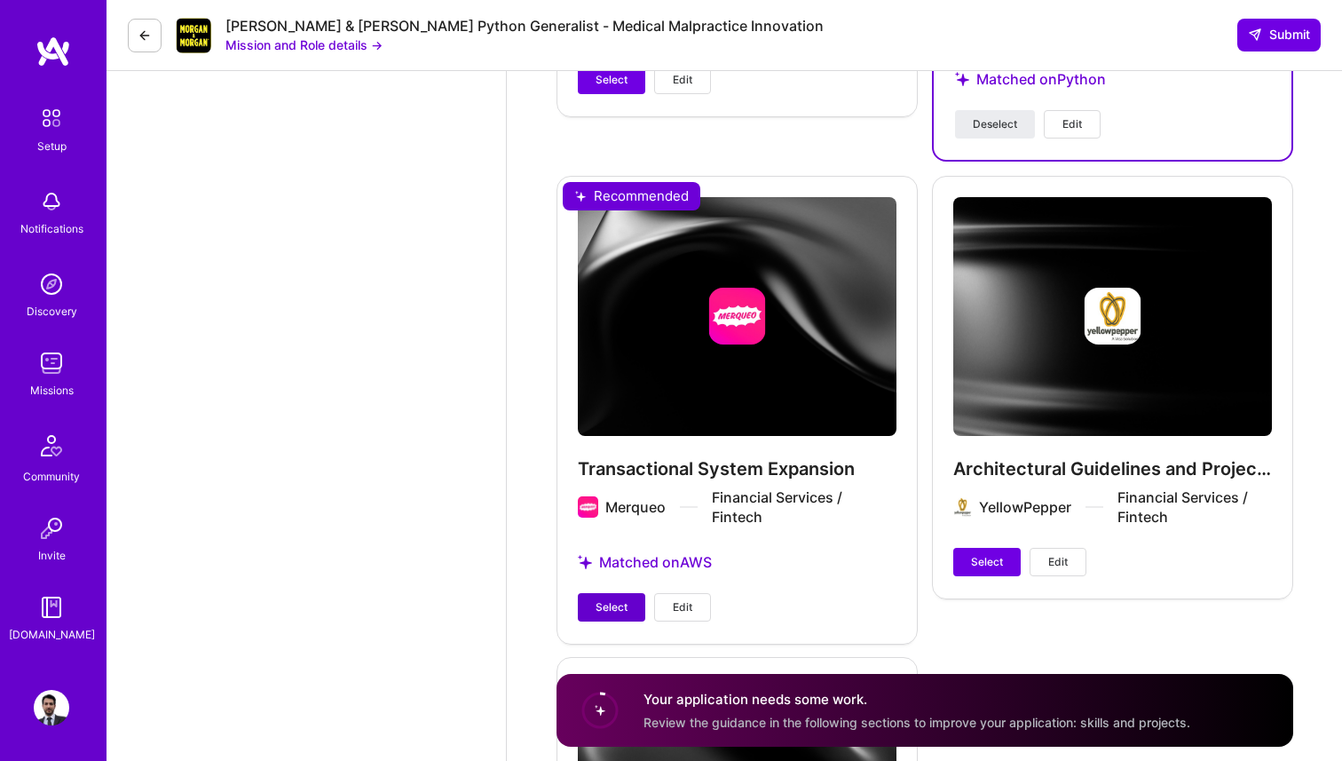
click at [628, 593] on button "Select" at bounding box center [611, 607] width 67 height 28
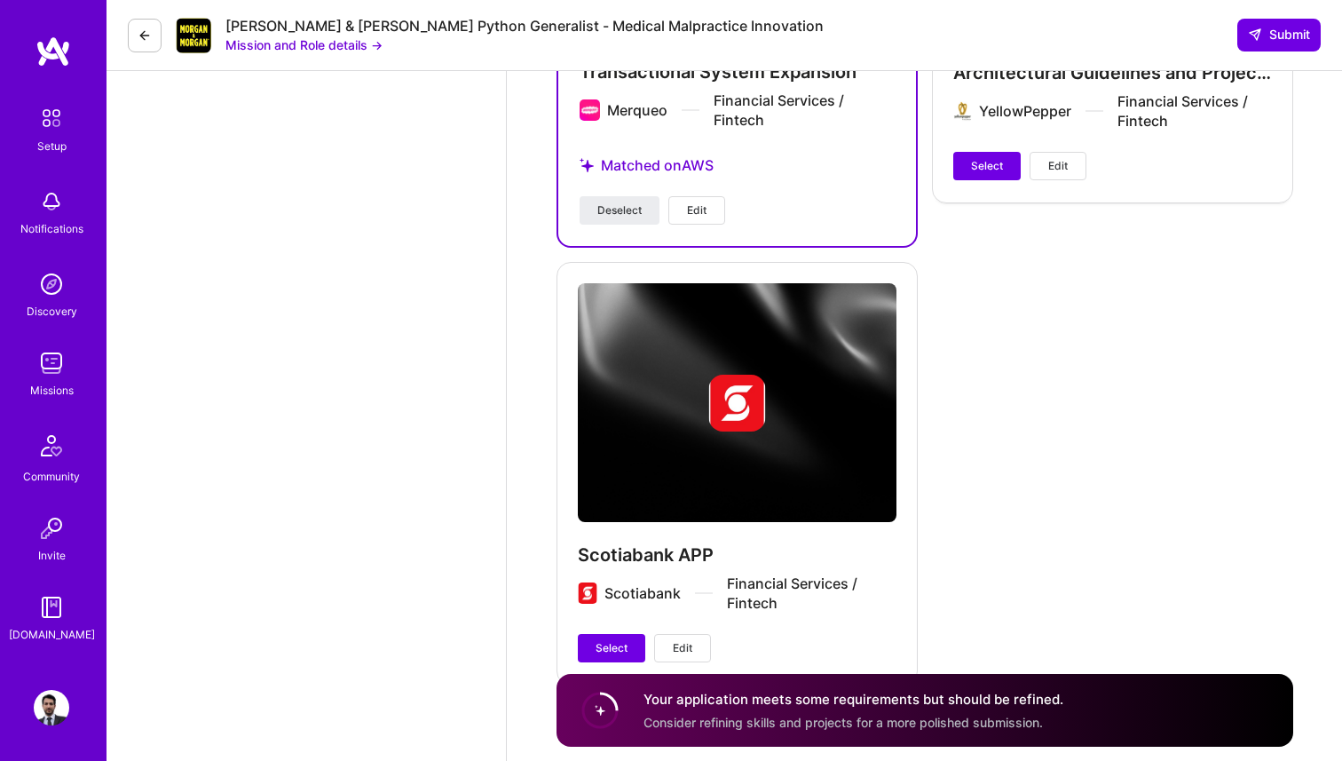
scroll to position [3367, 0]
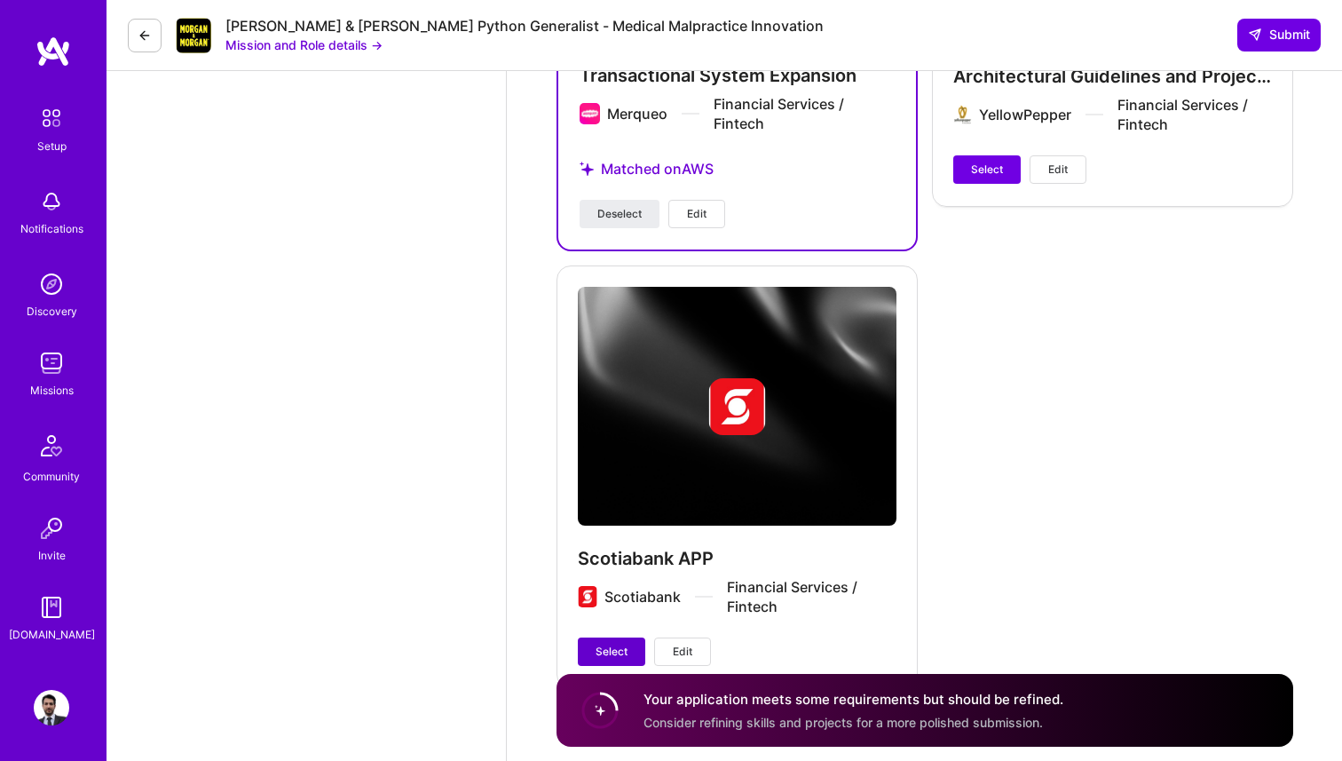
click at [595, 640] on button "Select" at bounding box center [611, 651] width 67 height 28
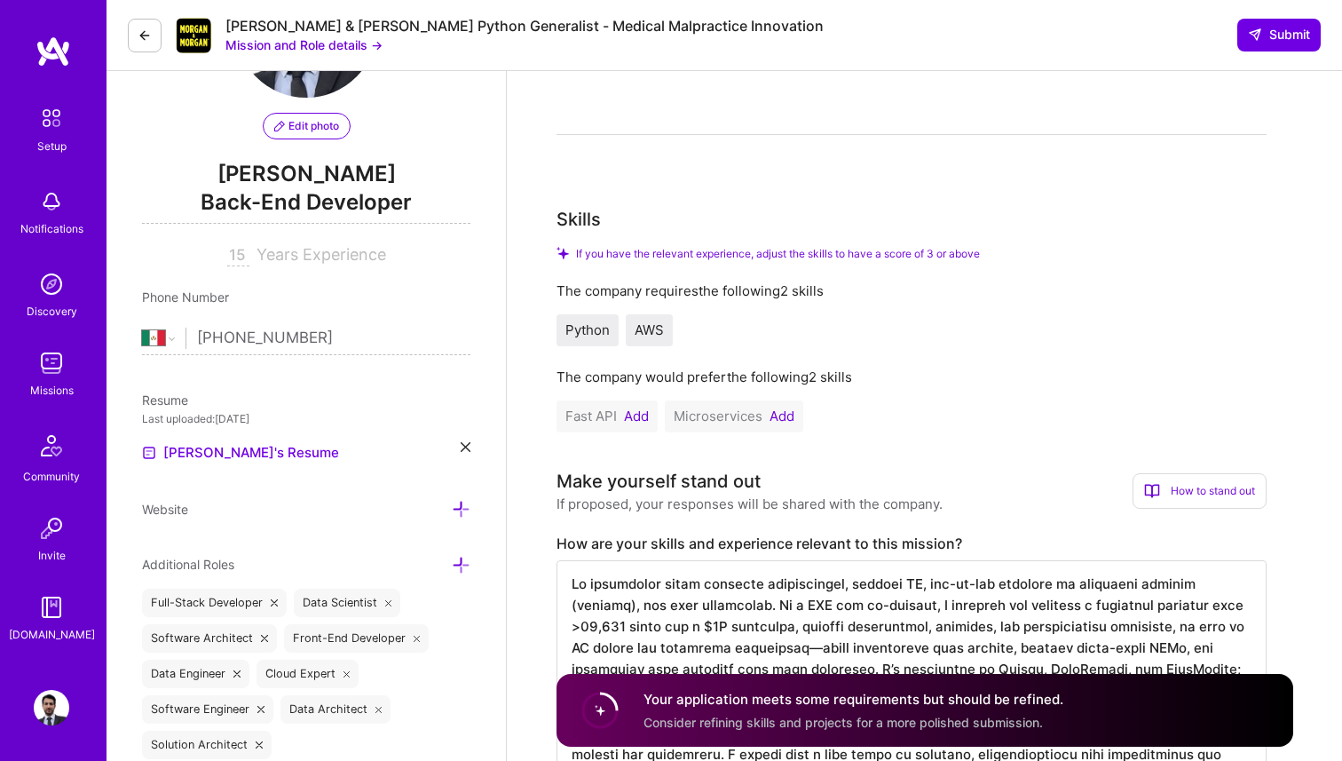
scroll to position [173, 0]
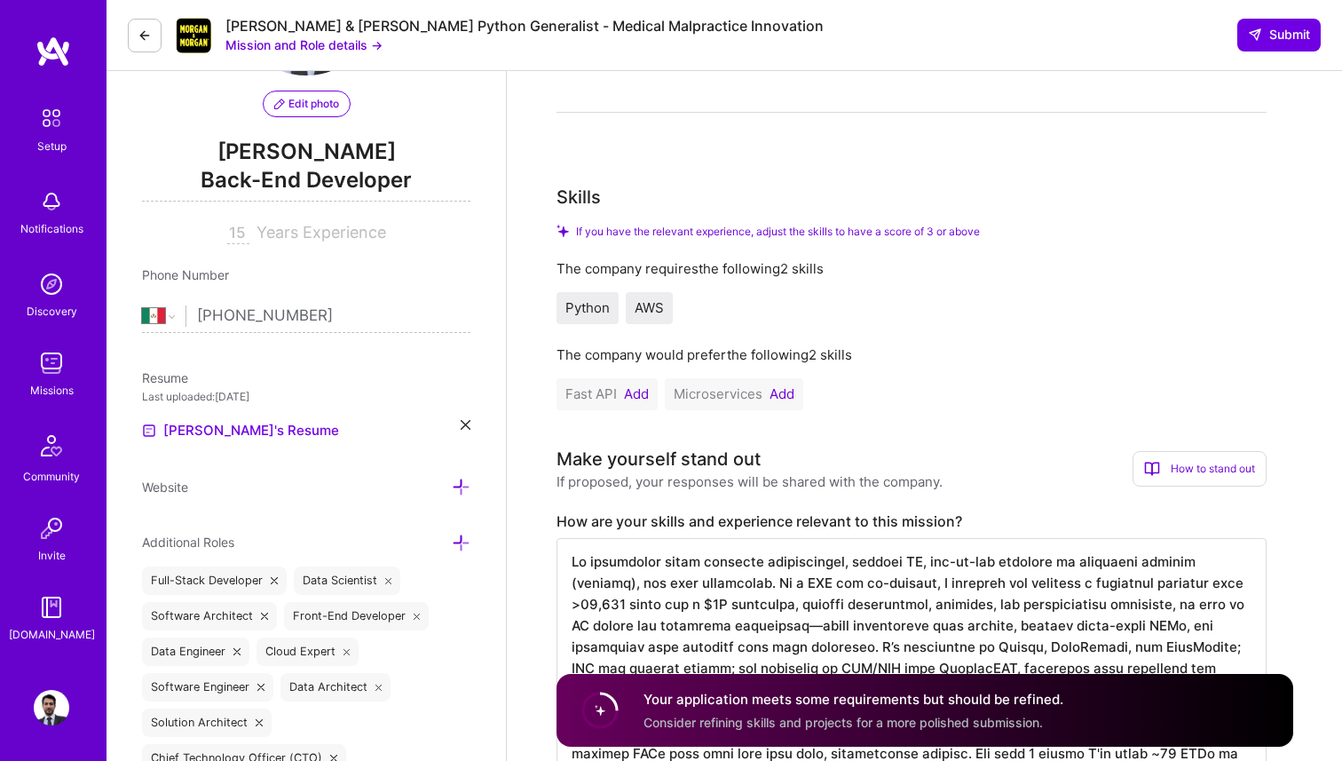
click at [794, 395] on button "Add" at bounding box center [782, 394] width 25 height 14
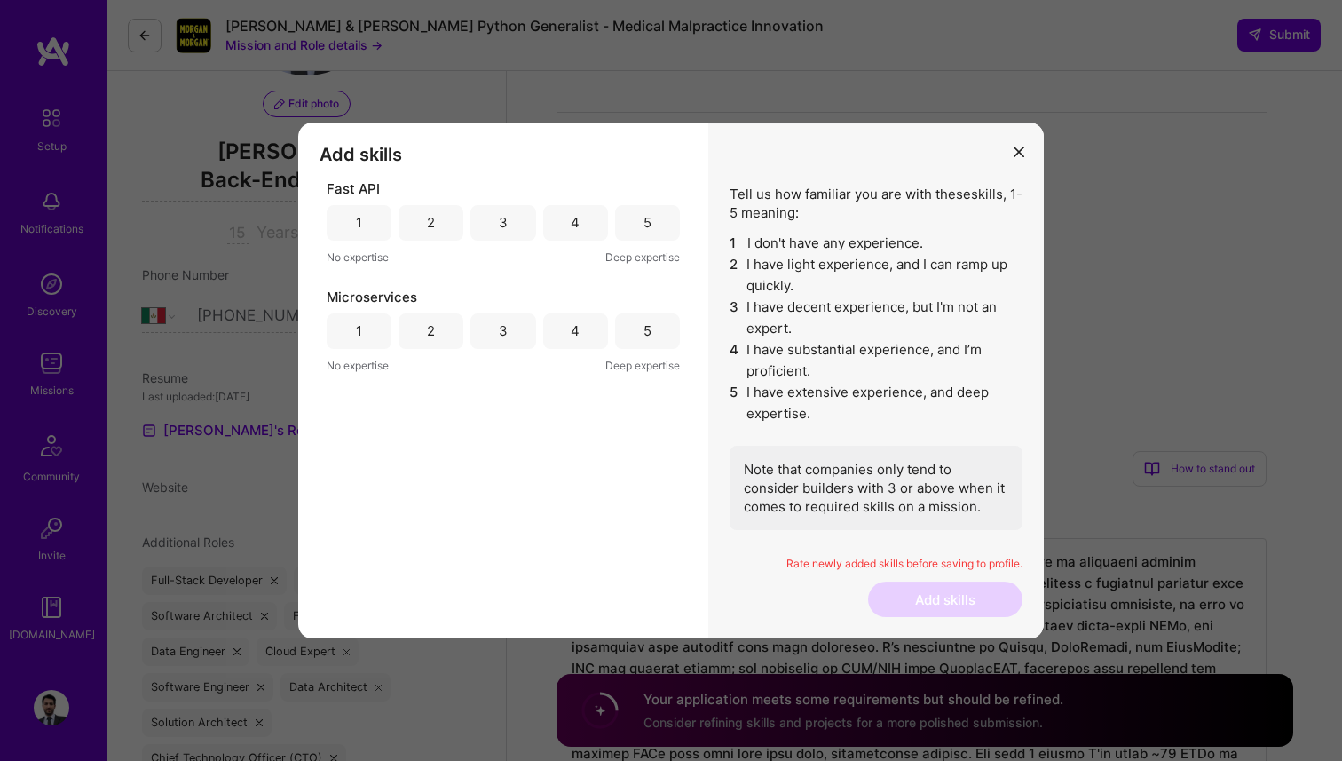
click at [591, 224] on div "4" at bounding box center [575, 223] width 65 height 36
click at [662, 327] on div "5" at bounding box center [647, 331] width 65 height 36
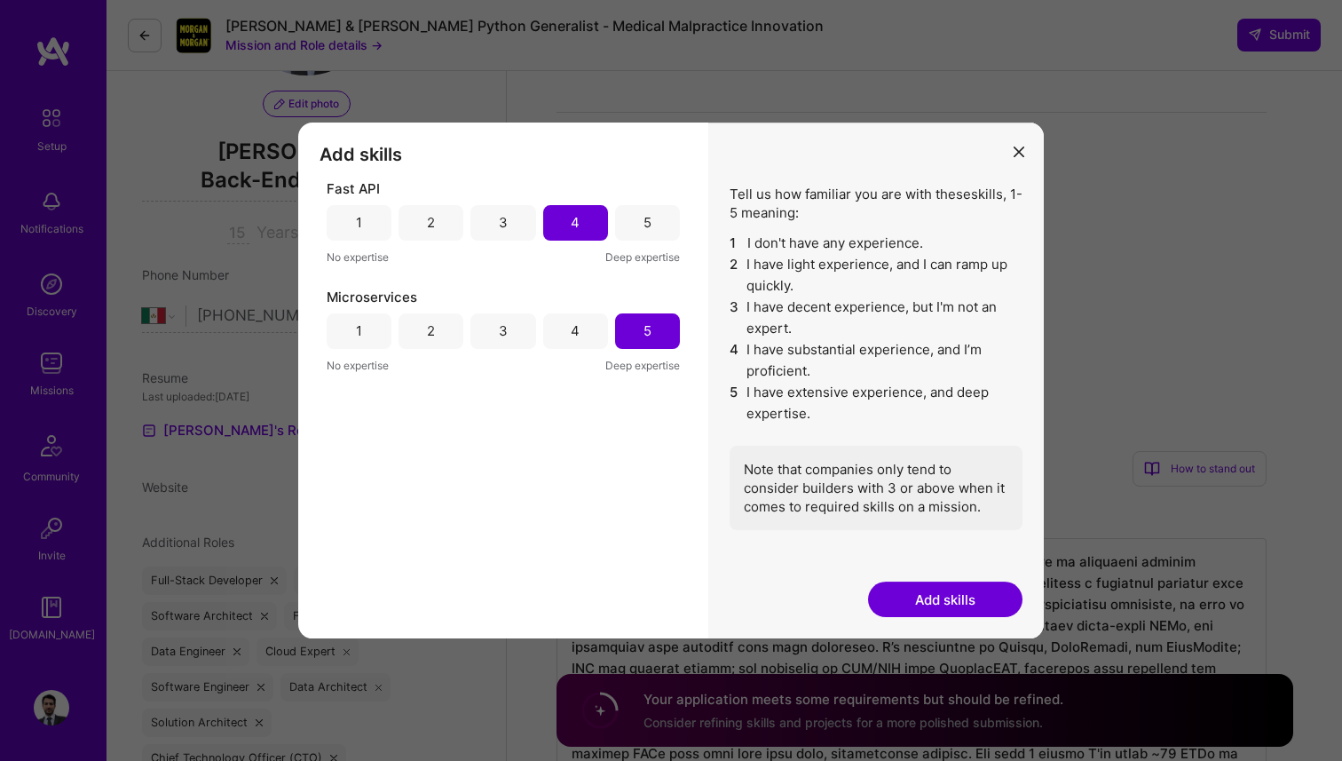
click at [929, 605] on button "Add skills" at bounding box center [945, 599] width 154 height 36
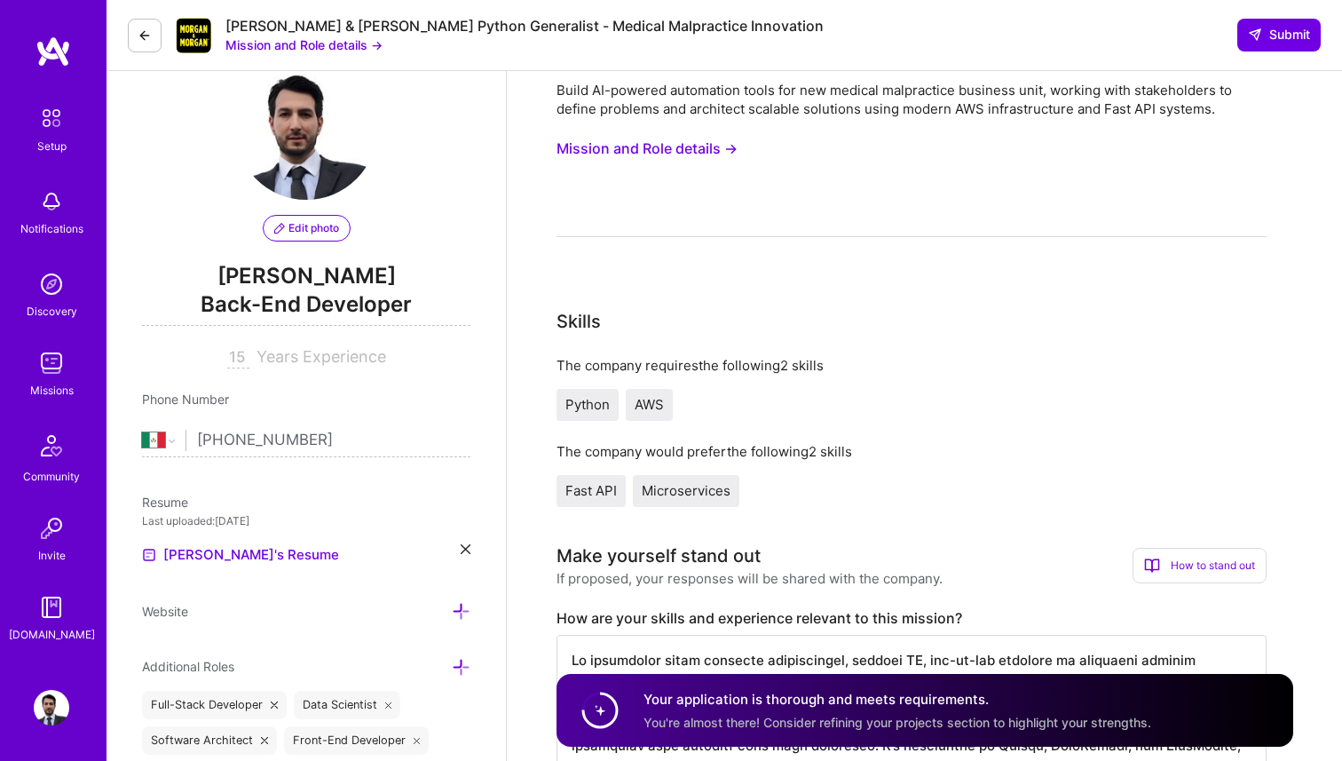
scroll to position [0, 0]
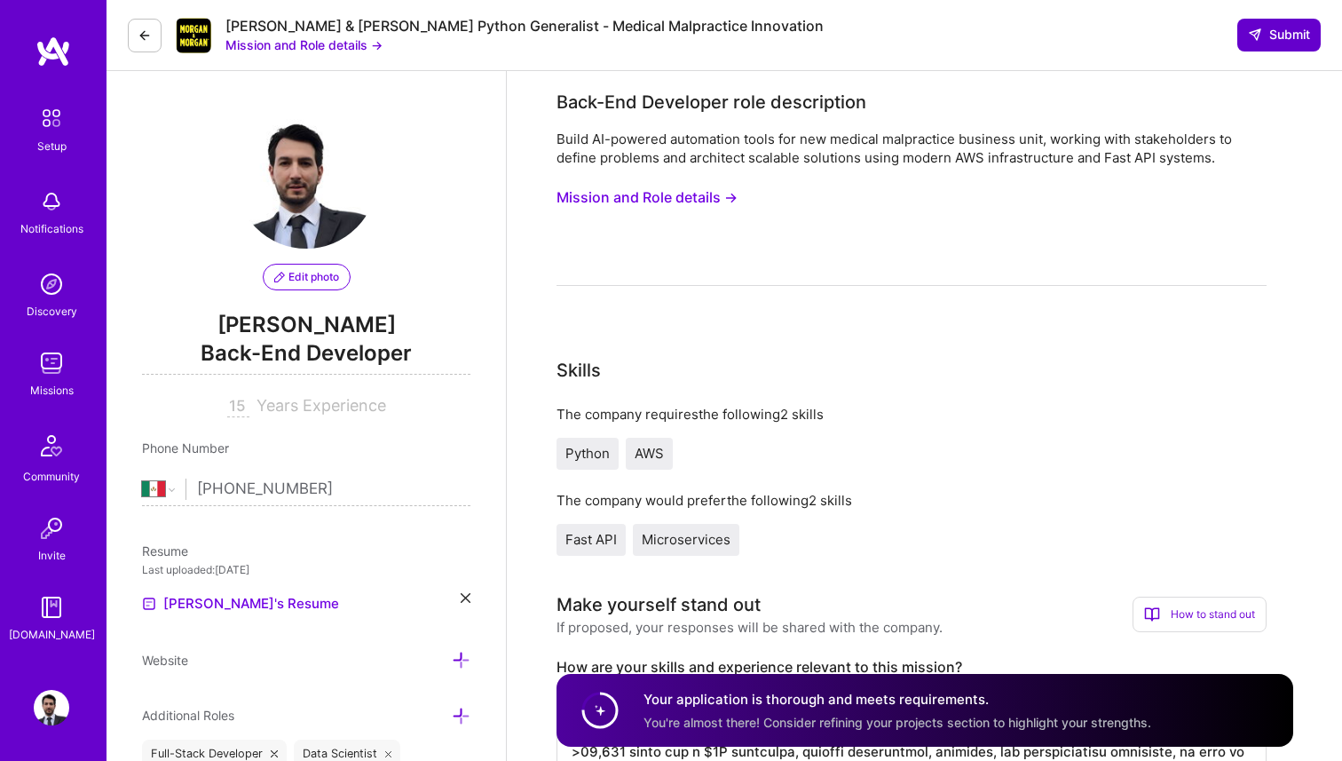
click at [1291, 39] on span "Submit" at bounding box center [1279, 35] width 62 height 18
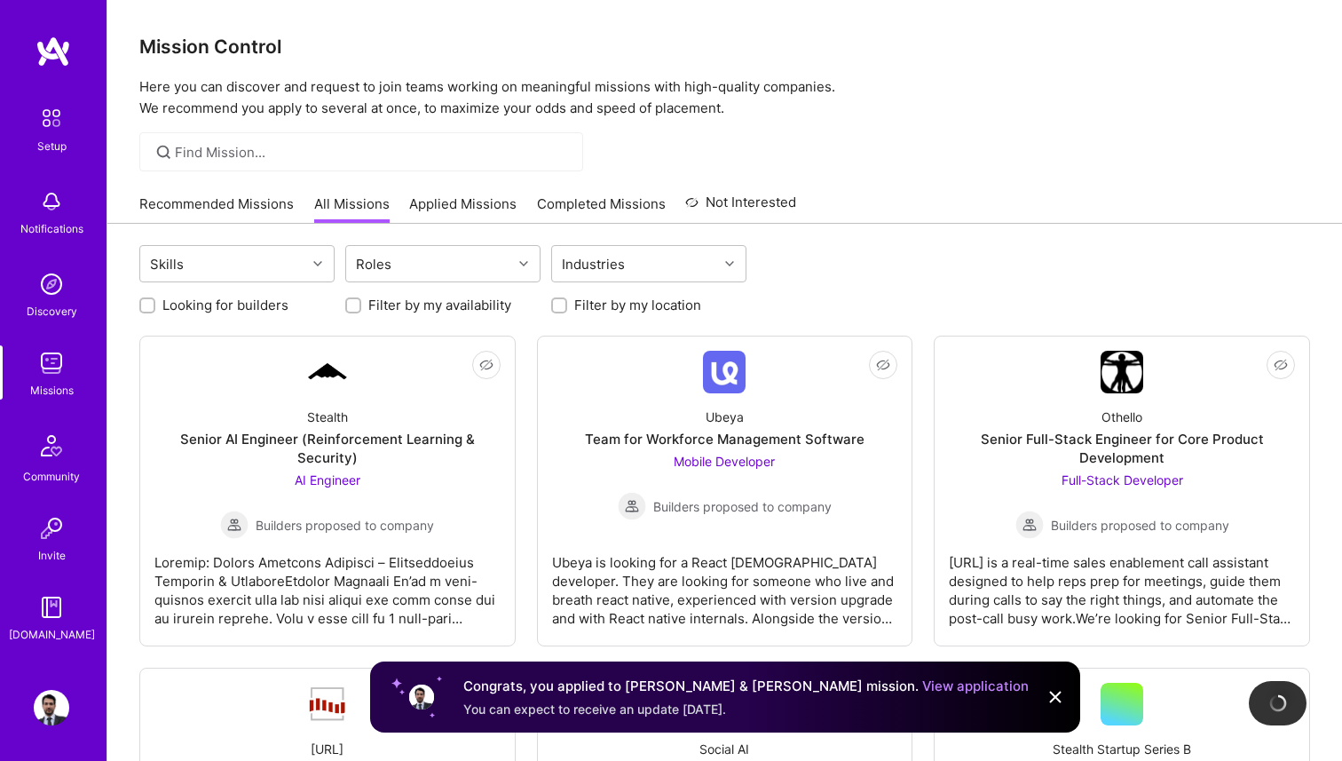
click at [1050, 698] on img at bounding box center [1055, 696] width 21 height 21
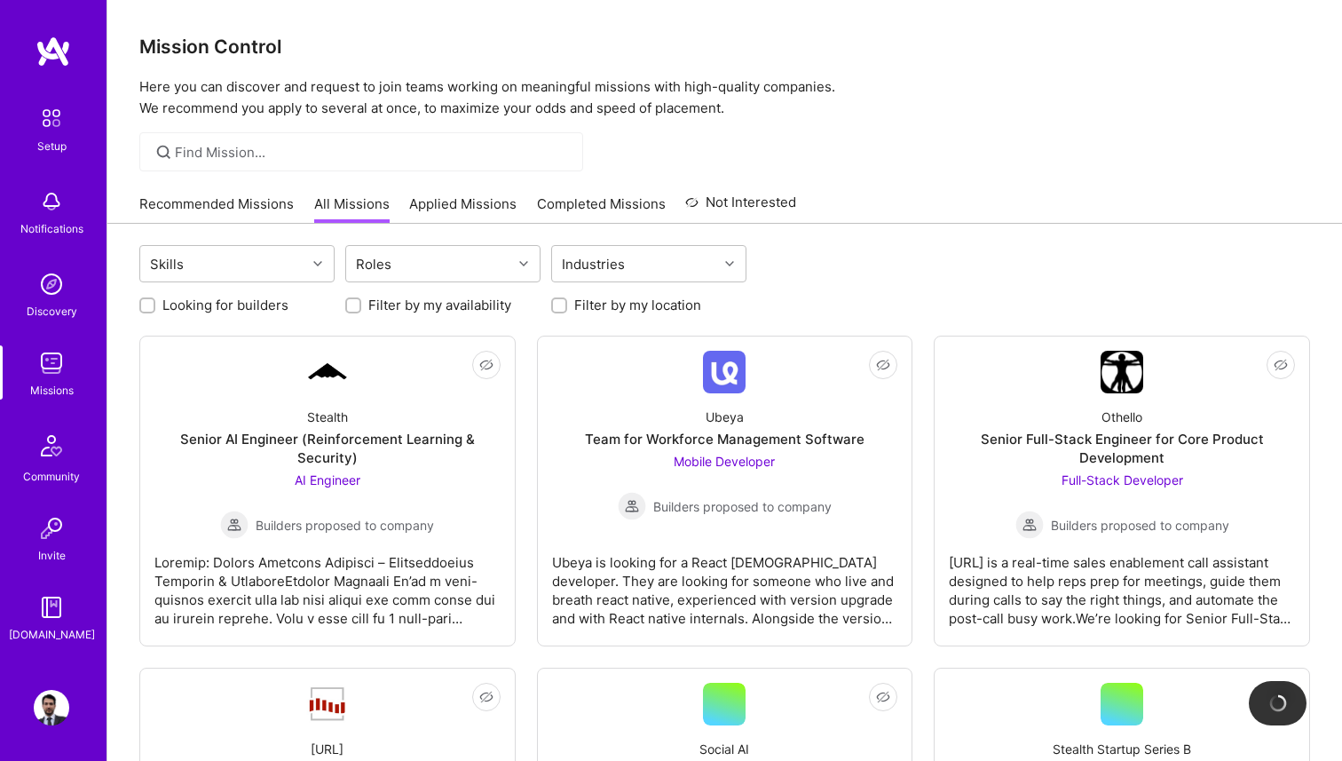
click at [253, 203] on link "Recommended Missions" at bounding box center [216, 208] width 154 height 29
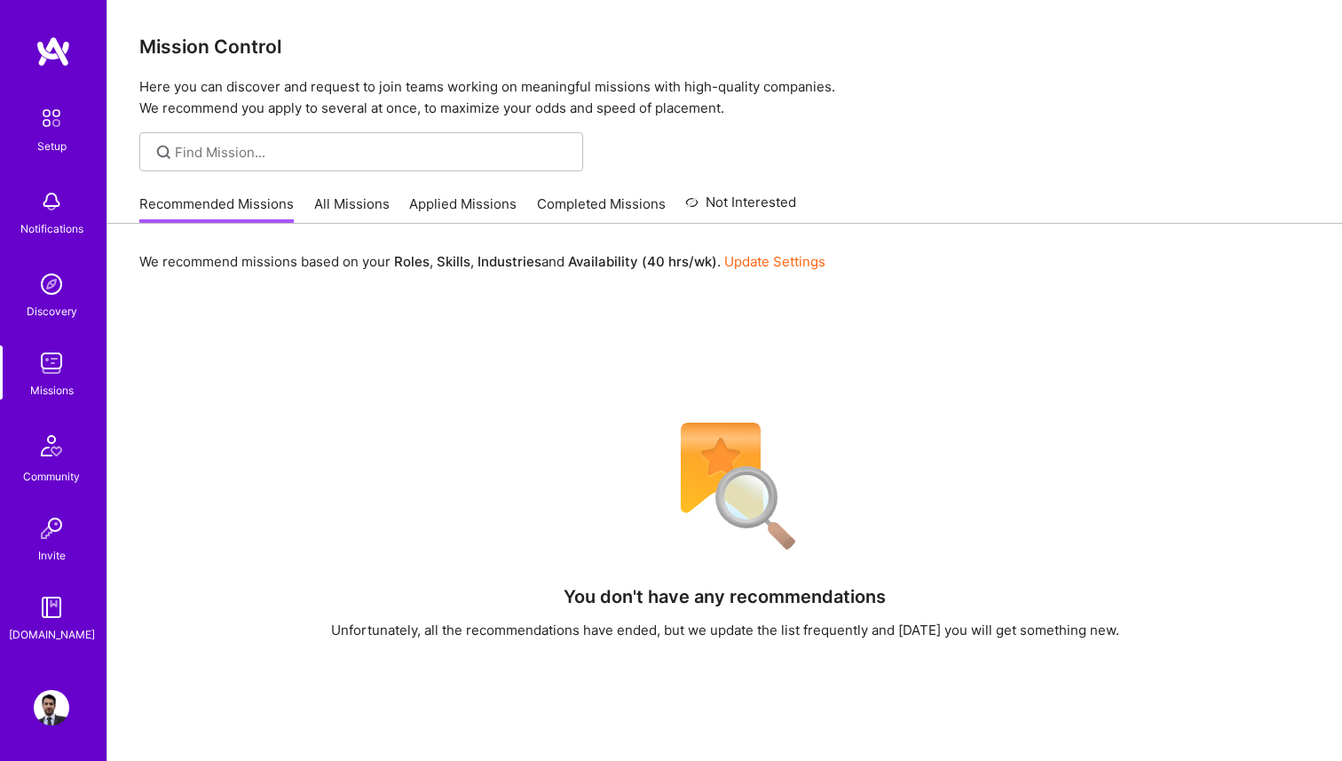
click at [379, 200] on link "All Missions" at bounding box center [351, 208] width 75 height 29
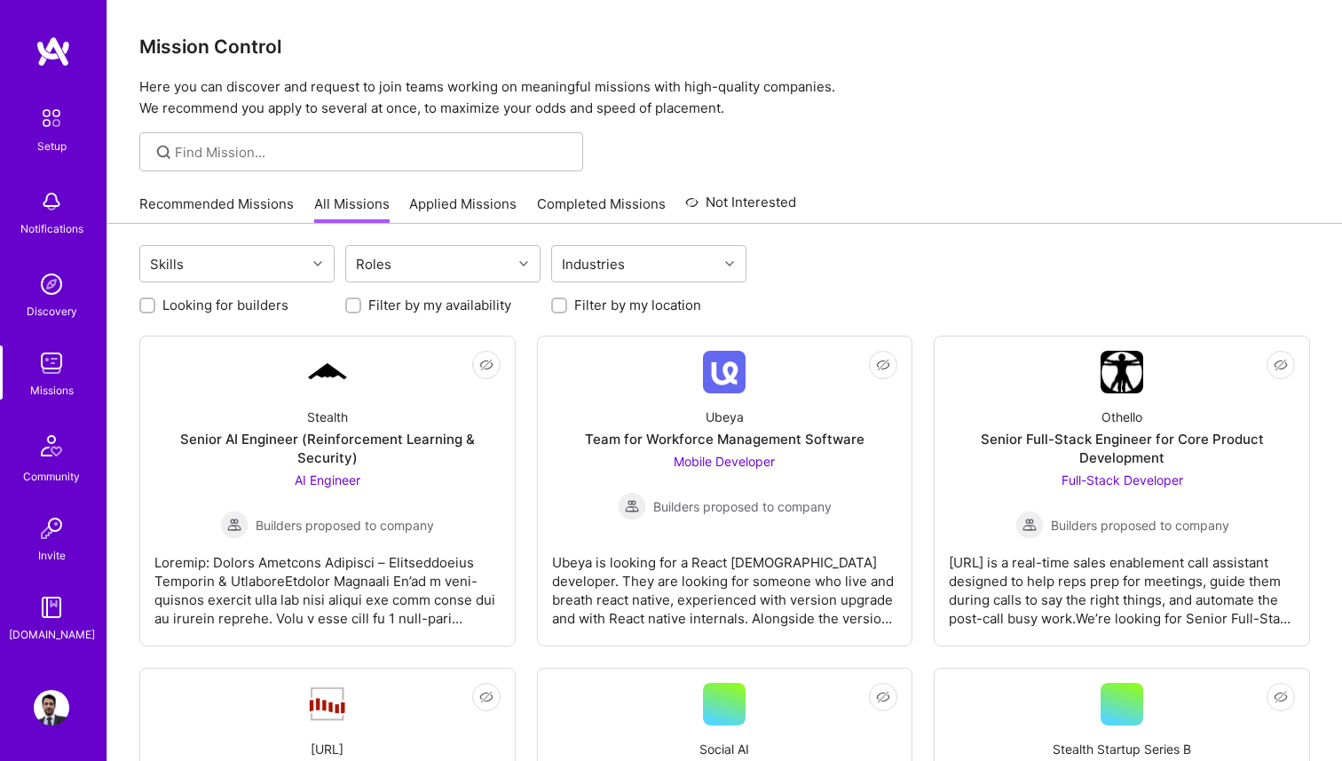
click at [446, 210] on link "Applied Missions" at bounding box center [462, 208] width 107 height 29
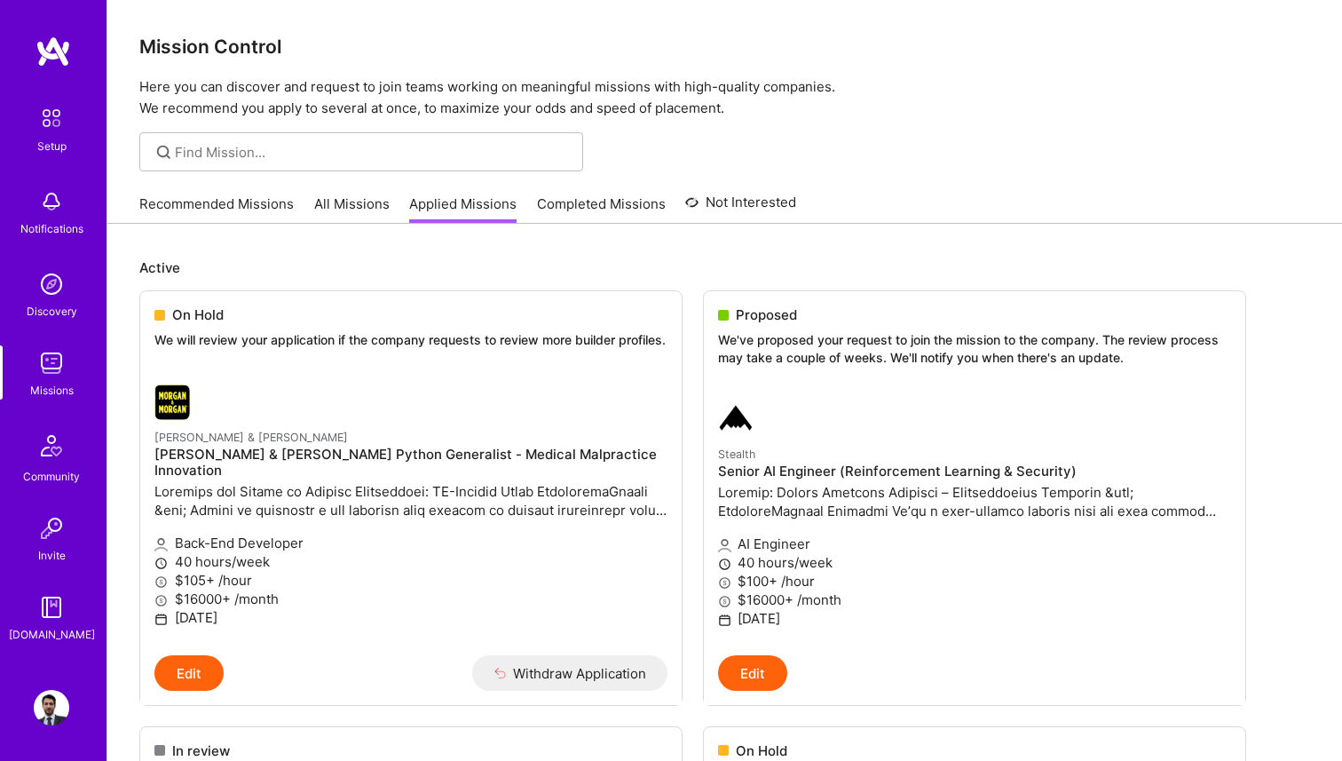
click at [849, 162] on div at bounding box center [724, 151] width 1235 height 39
